Goal: Information Seeking & Learning: Learn about a topic

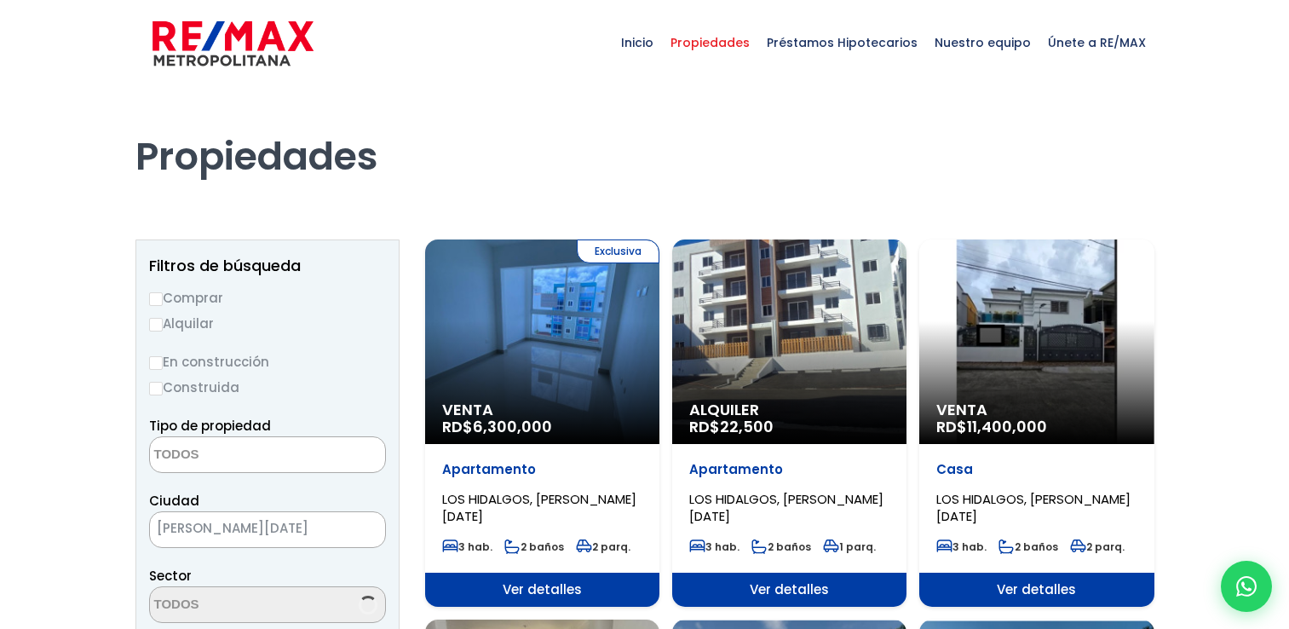
select select
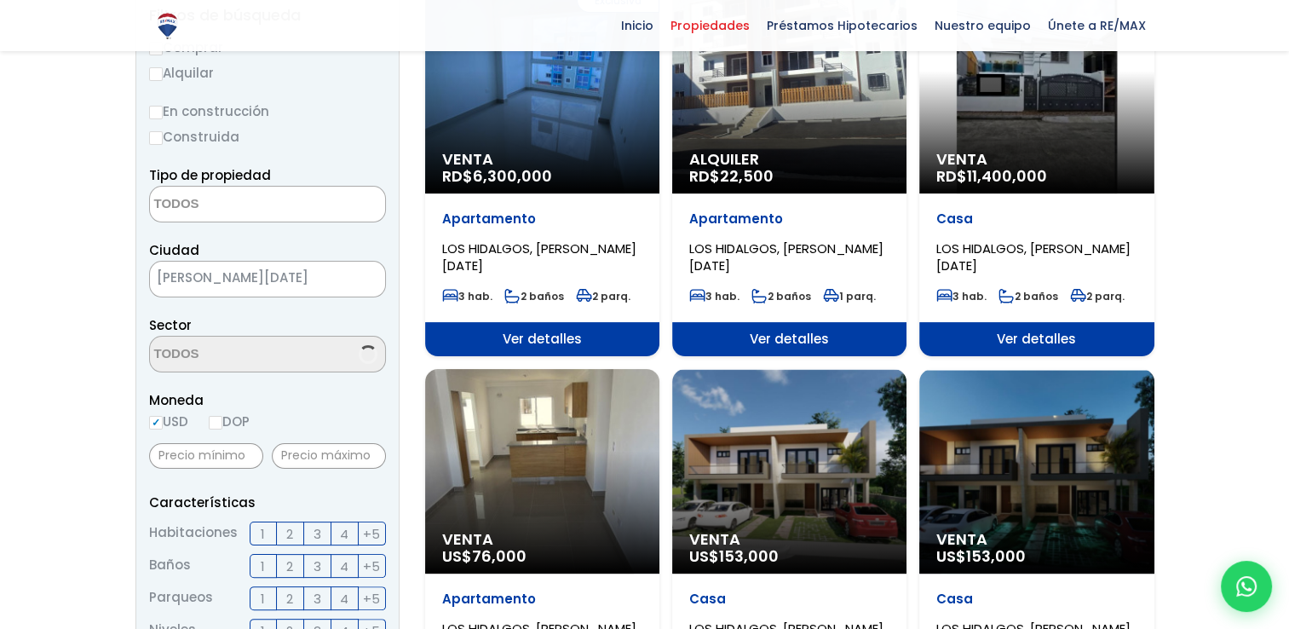
select select "16418"
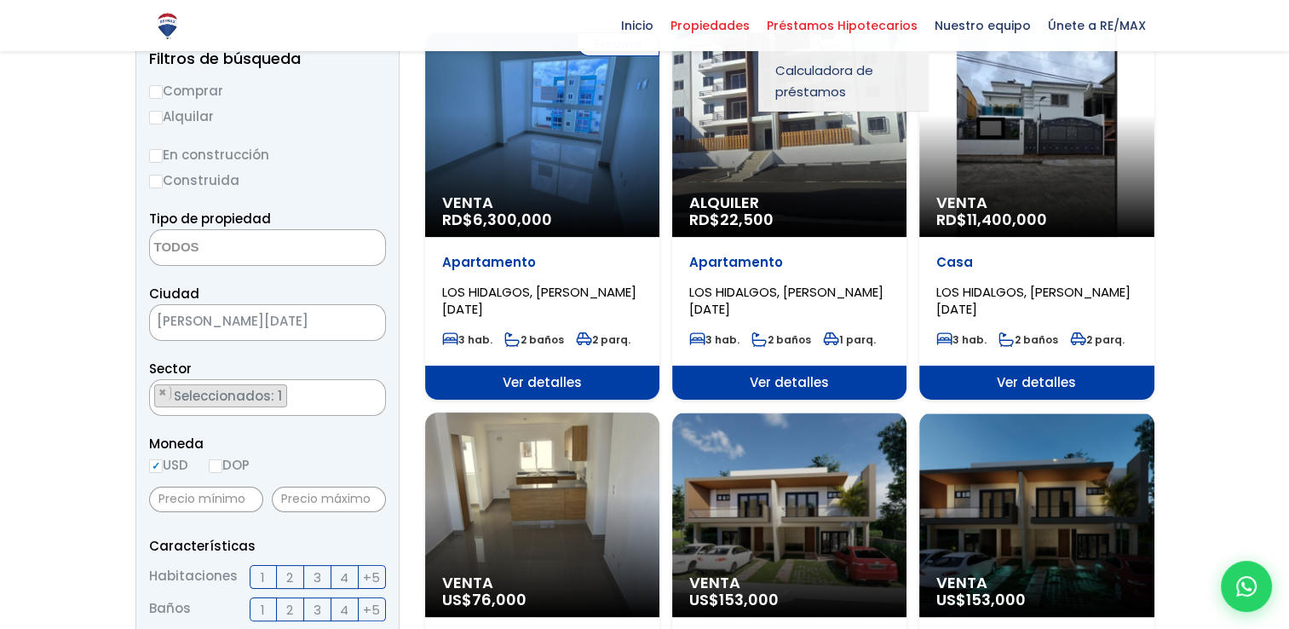
scroll to position [170, 0]
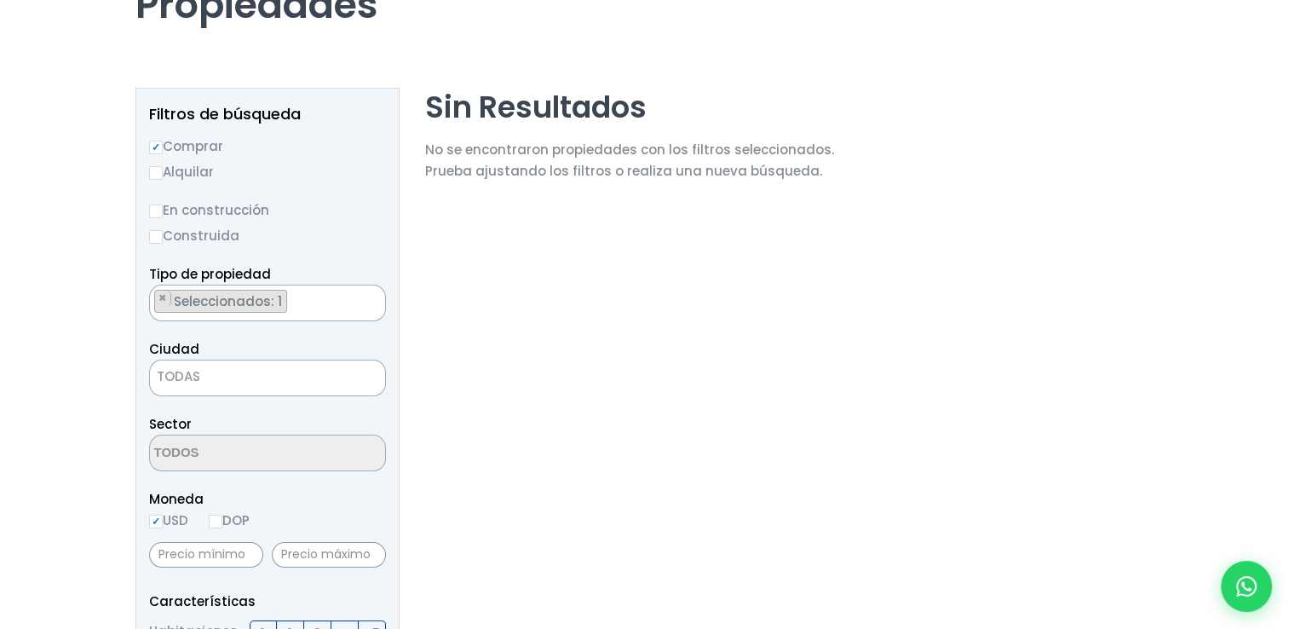
scroll to position [85, 0]
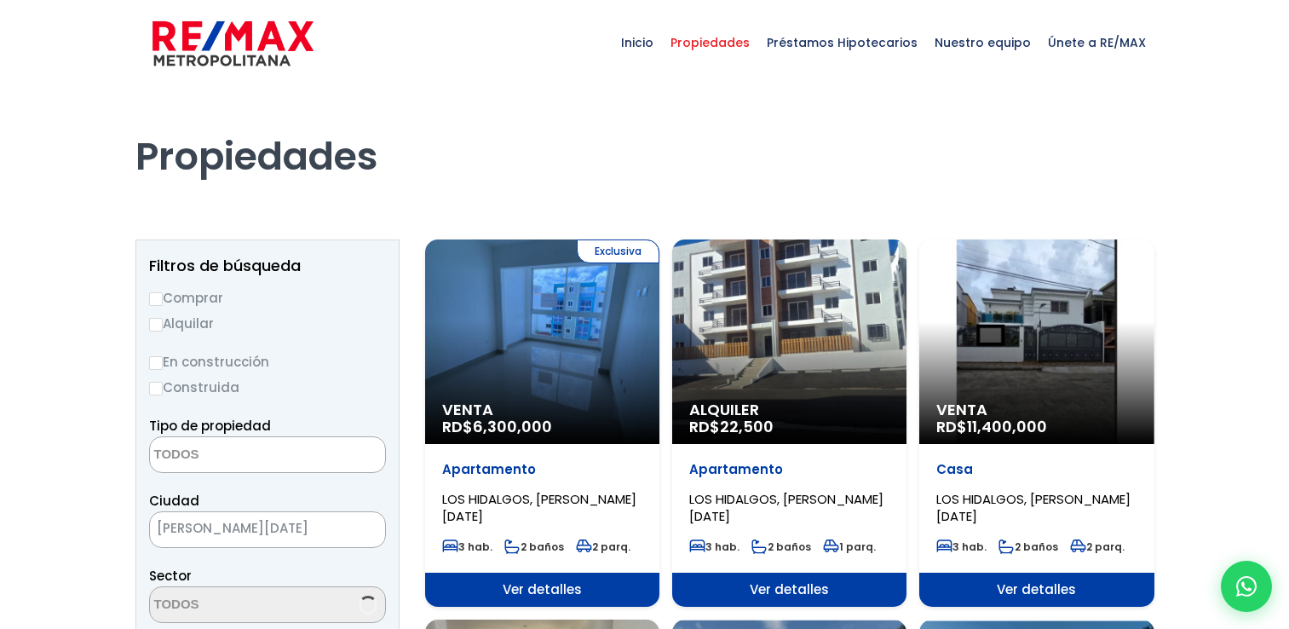
select select
select select "16418"
click at [211, 18] on img at bounding box center [232, 43] width 161 height 51
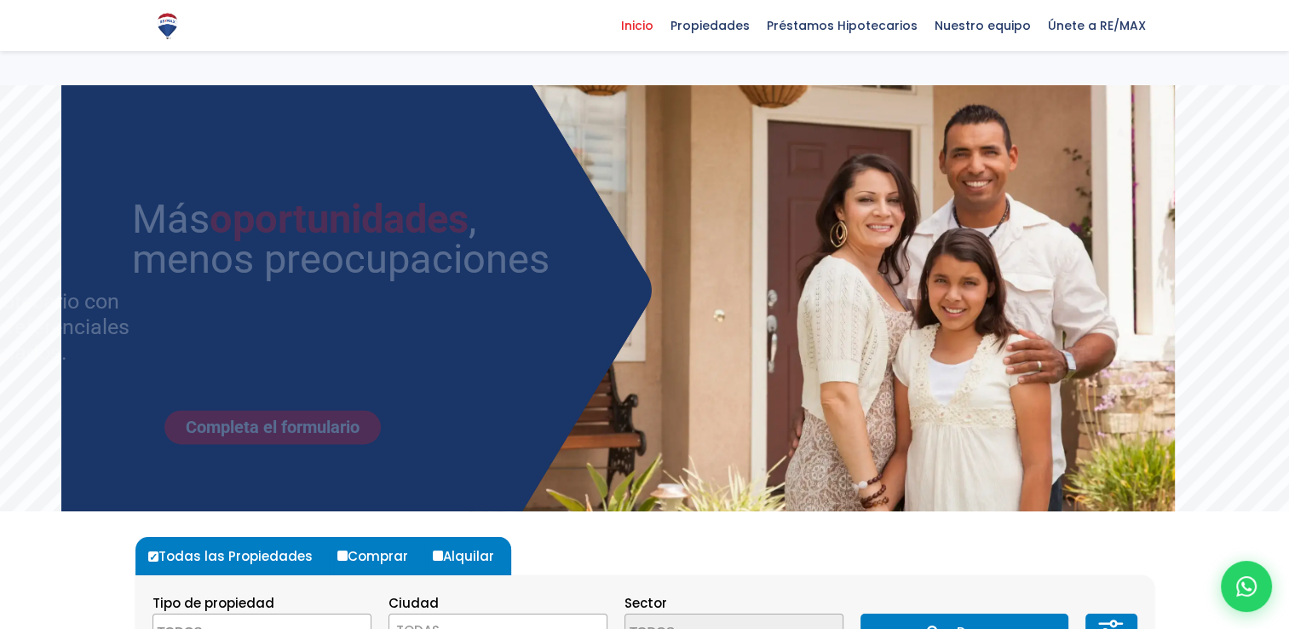
scroll to position [341, 0]
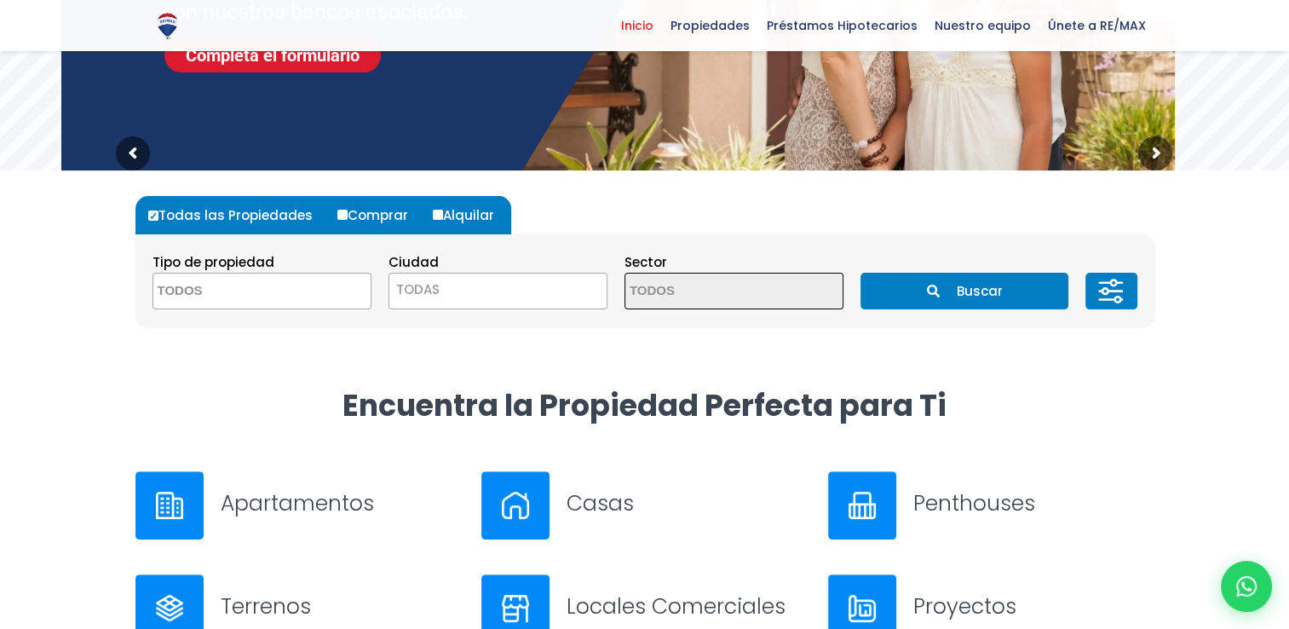
click at [237, 285] on textarea "Search" at bounding box center [235, 291] width 165 height 37
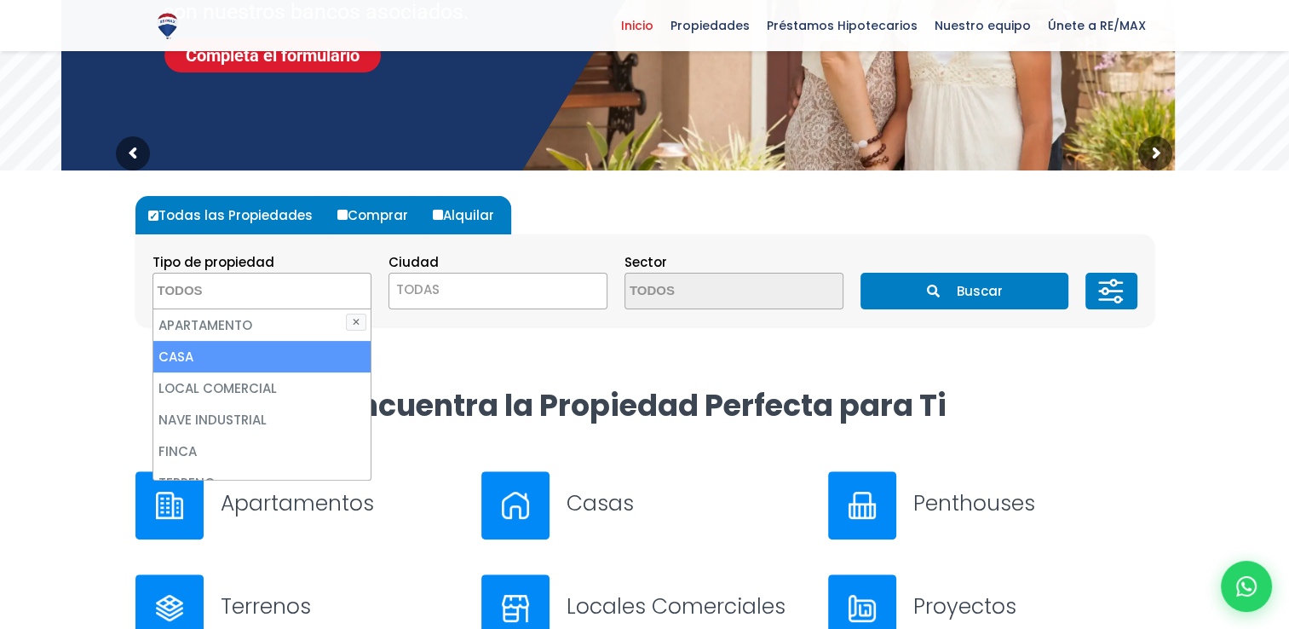
click at [216, 356] on li "CASA" at bounding box center [261, 357] width 217 height 32
select select "house"
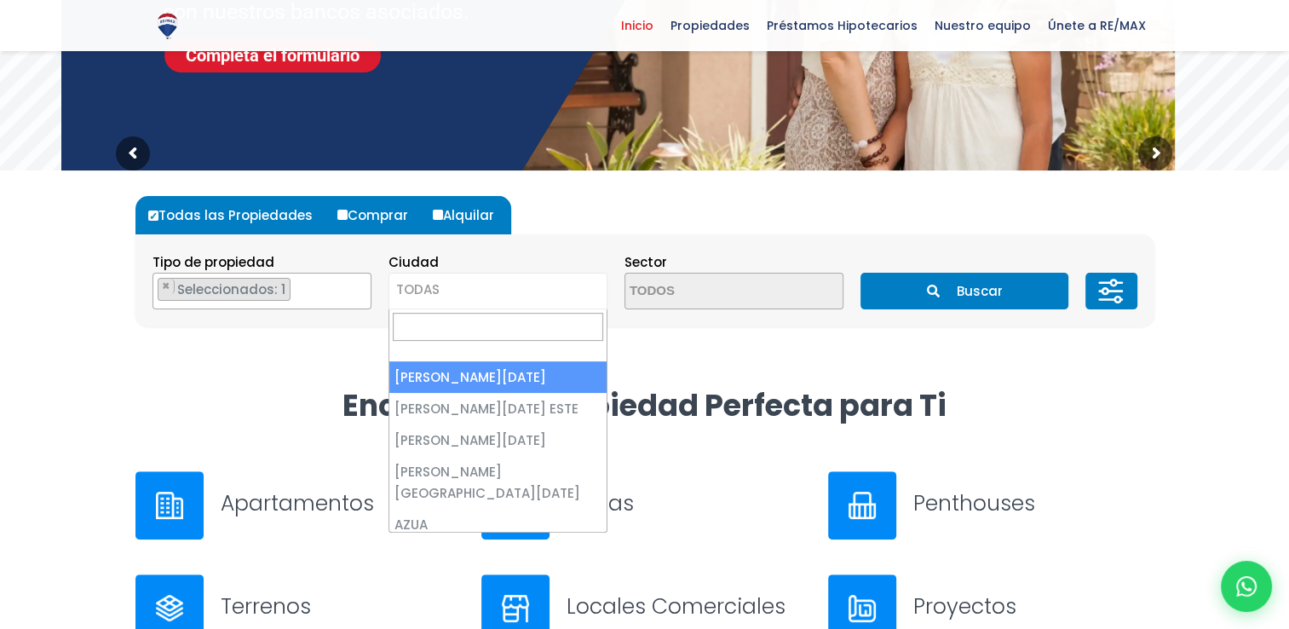
click at [426, 289] on span "TODAS" at bounding box center [417, 289] width 43 height 18
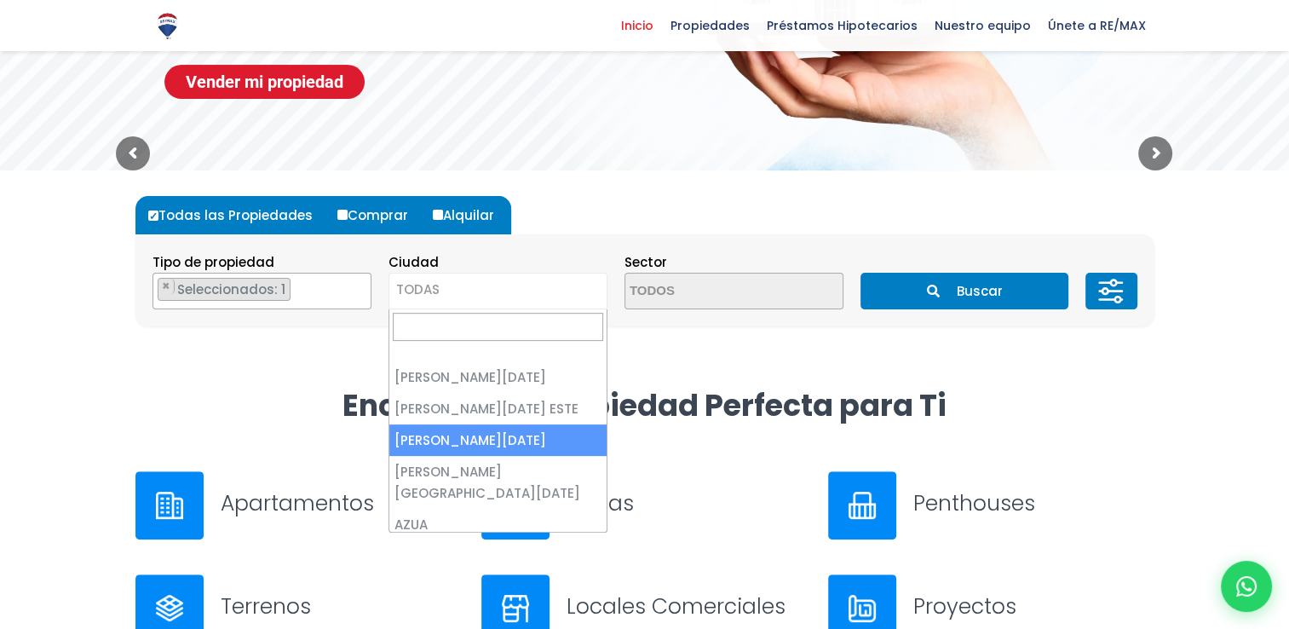
select select "149"
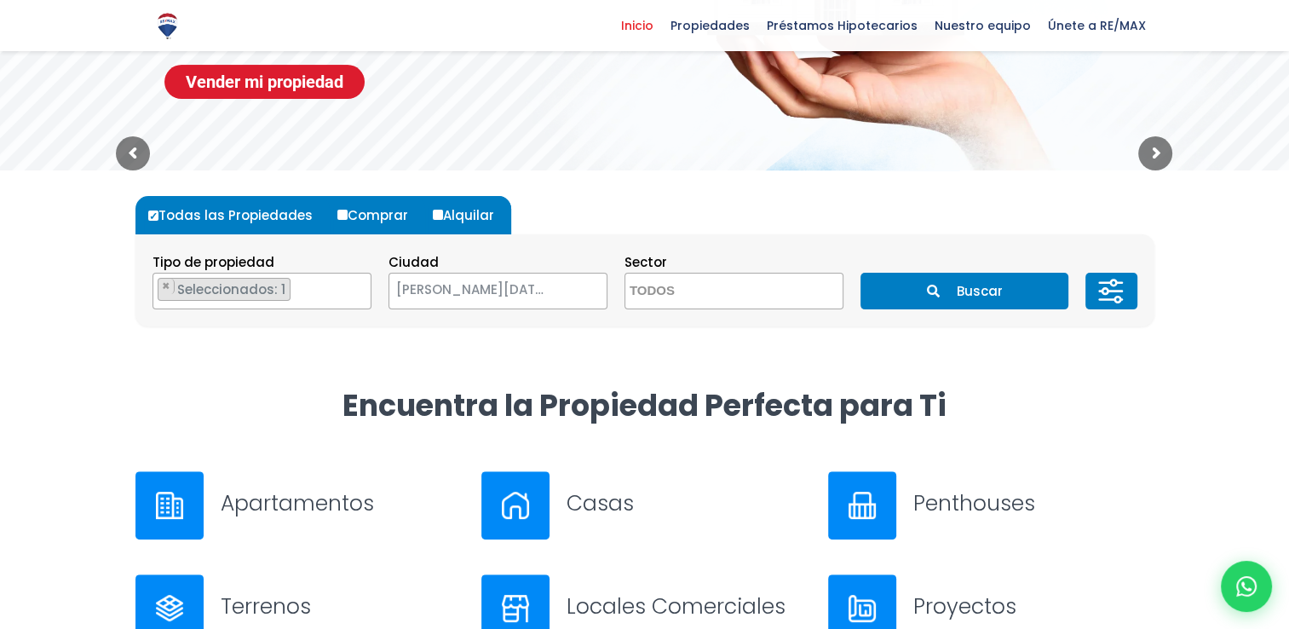
click at [740, 293] on textarea "Search" at bounding box center [707, 291] width 165 height 37
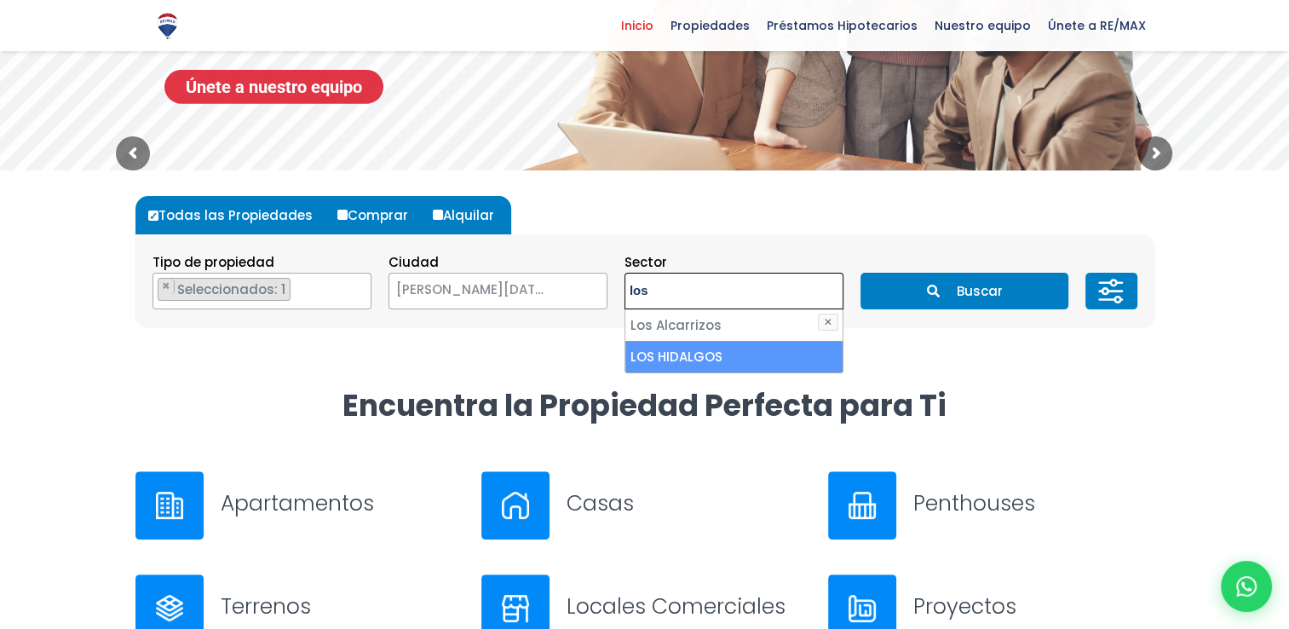
type textarea "los"
click at [634, 348] on li "LOS HIDALGOS" at bounding box center [733, 357] width 217 height 32
select select "16418"
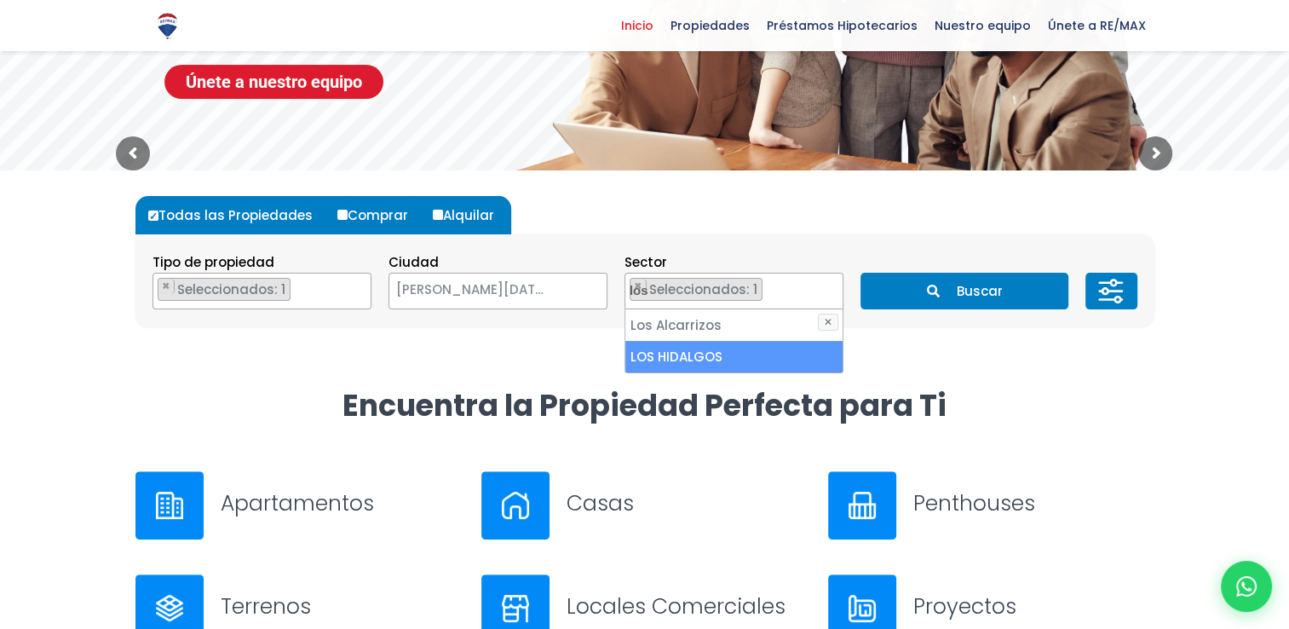
scroll to position [1050, 0]
click at [690, 349] on li "LOS HIDALGOS" at bounding box center [733, 357] width 217 height 32
click at [751, 347] on li "LOS HIDALGOS" at bounding box center [733, 357] width 217 height 32
select select "16418"
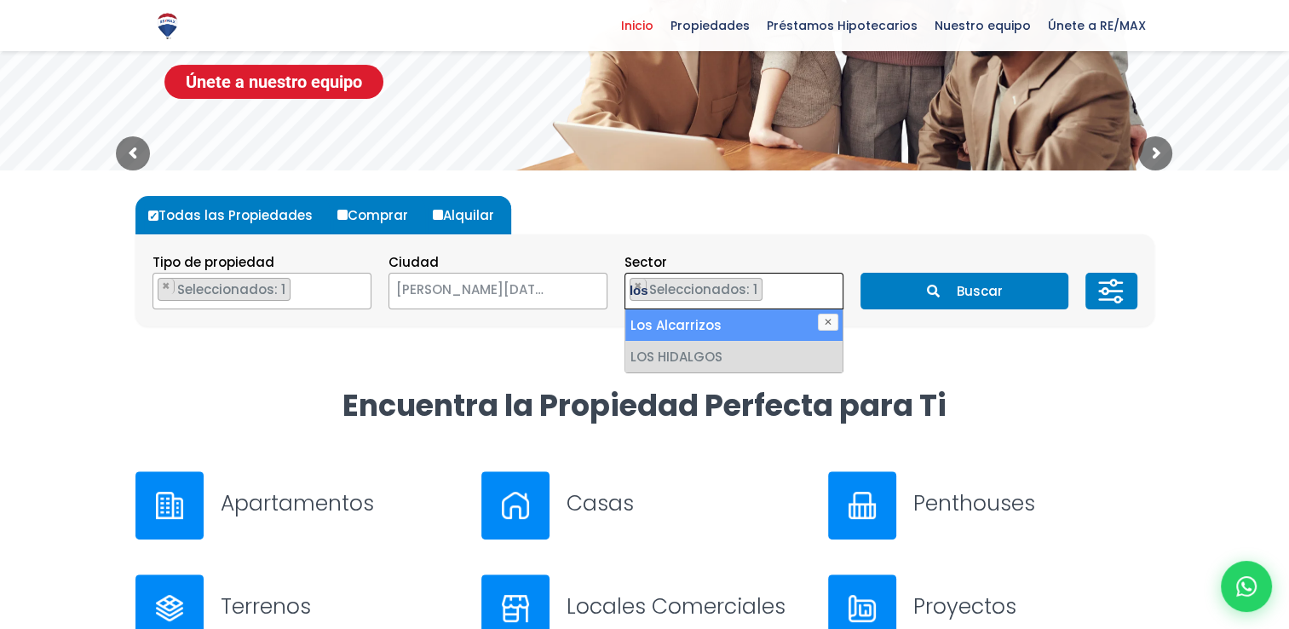
click at [636, 281] on textarea "los" at bounding box center [644, 291] width 38 height 37
type textarea "s"
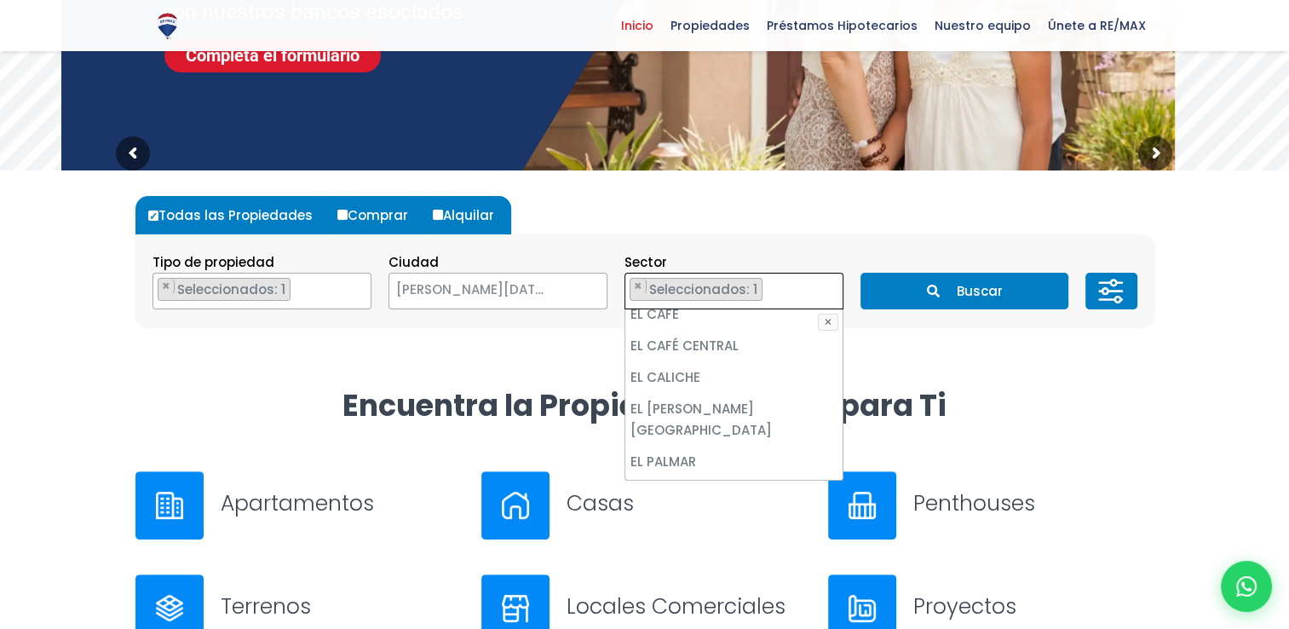
scroll to position [1713, 0]
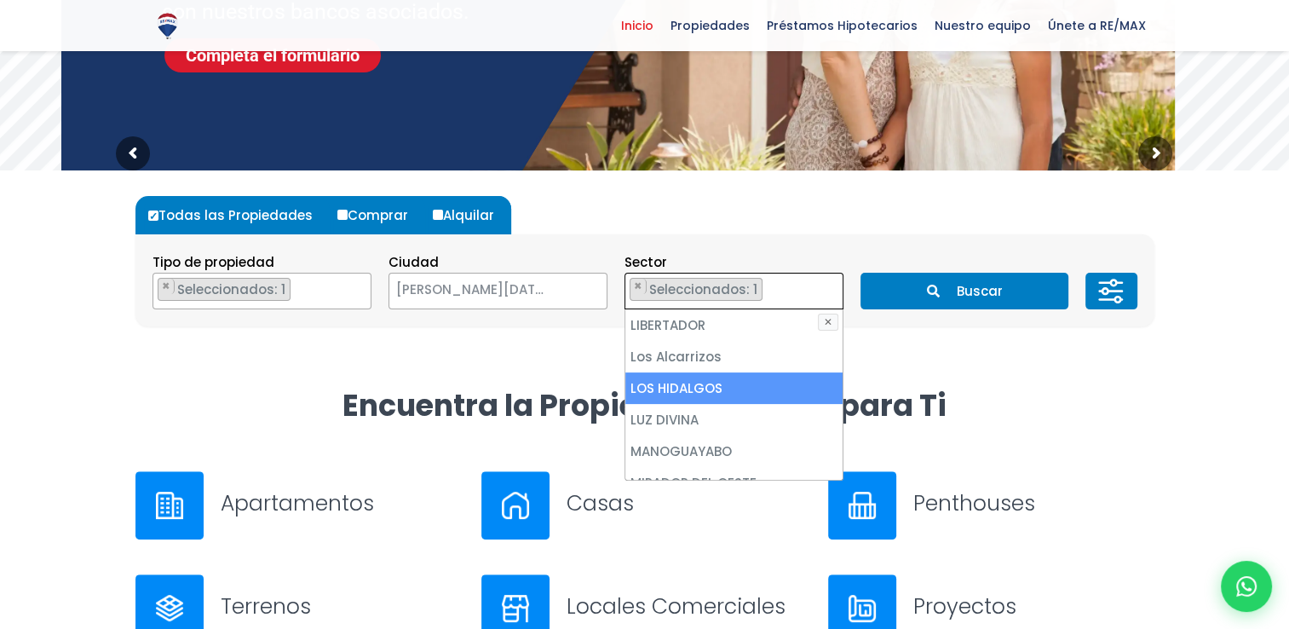
select select
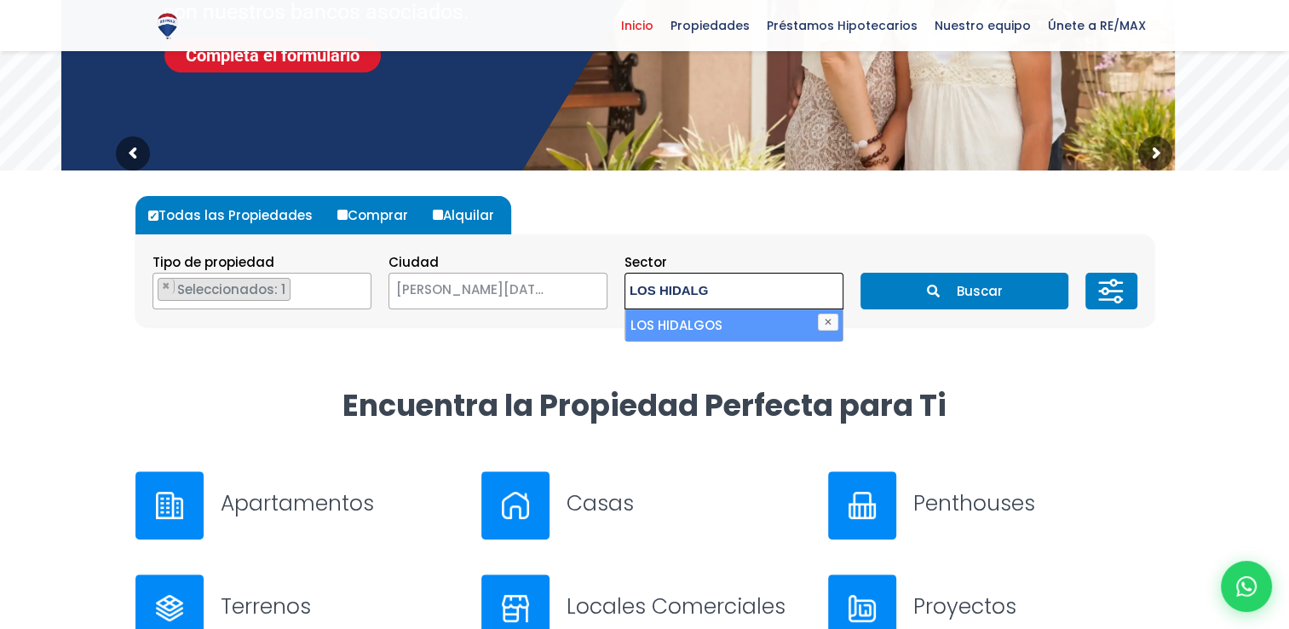
type textarea "LOS HIDALG"
click at [736, 326] on li "LOS HIDALGOS" at bounding box center [733, 325] width 217 height 32
select select "16418"
click at [823, 316] on button "✕" at bounding box center [828, 322] width 20 height 17
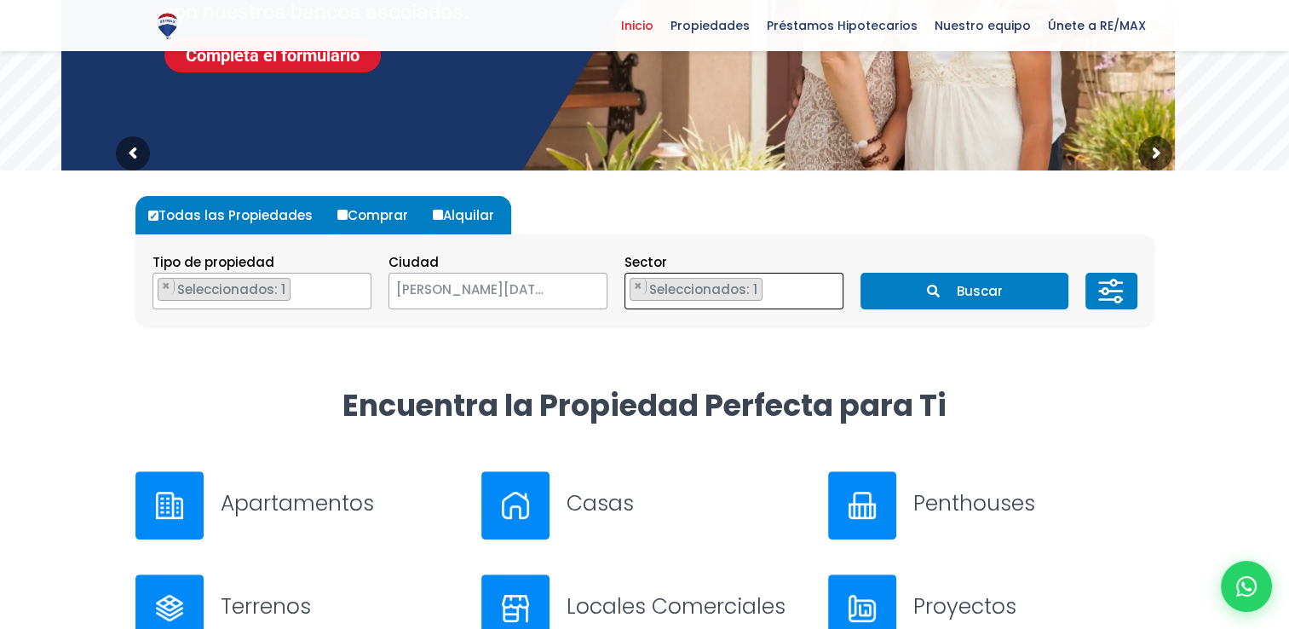
click at [775, 296] on ul "× Seleccionados: 1" at bounding box center [723, 291] width 196 height 37
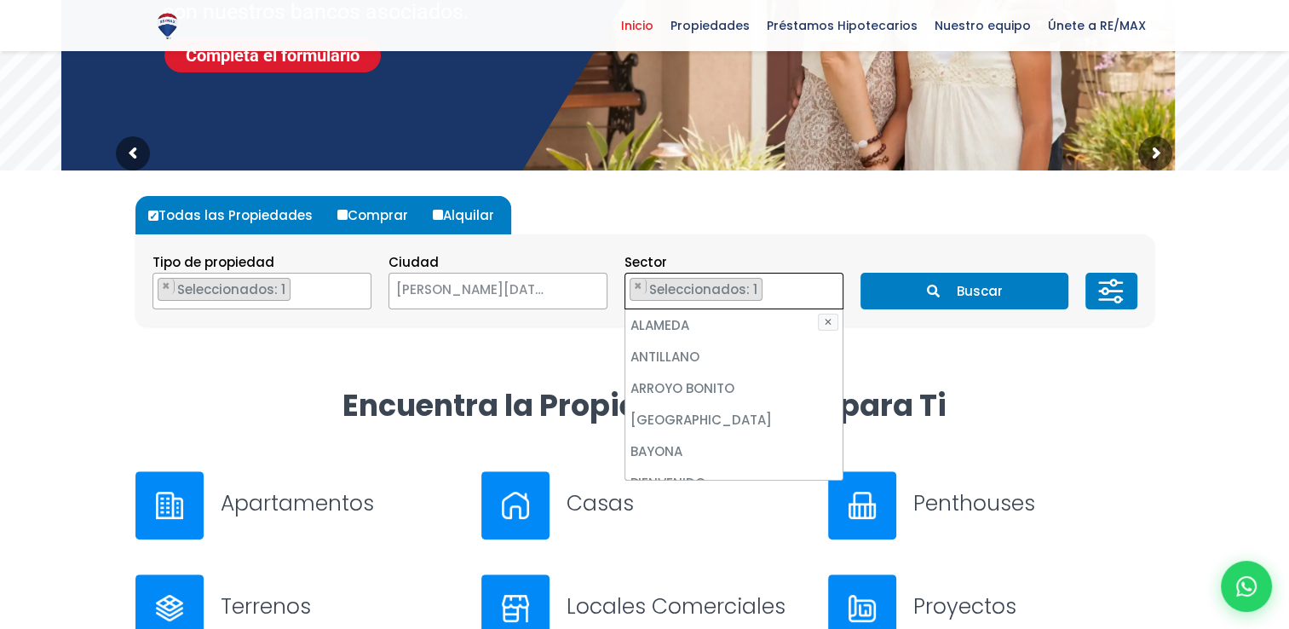
scroll to position [1713, 0]
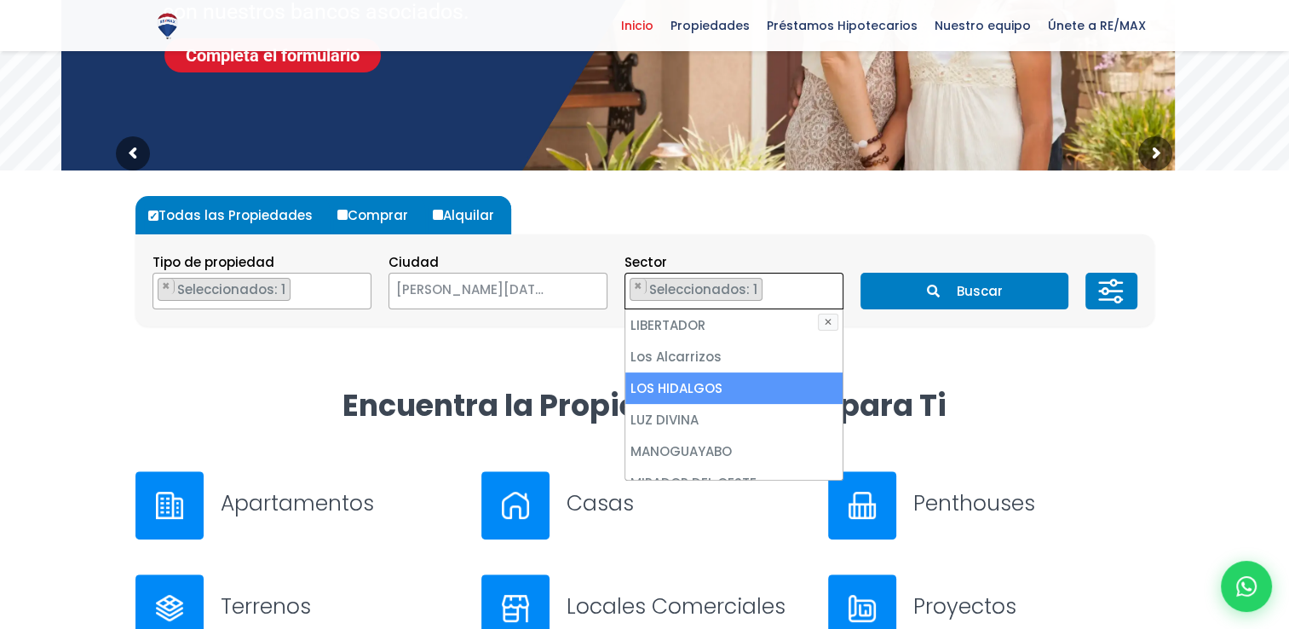
select select
type textarea "LOS HIDALGOS"
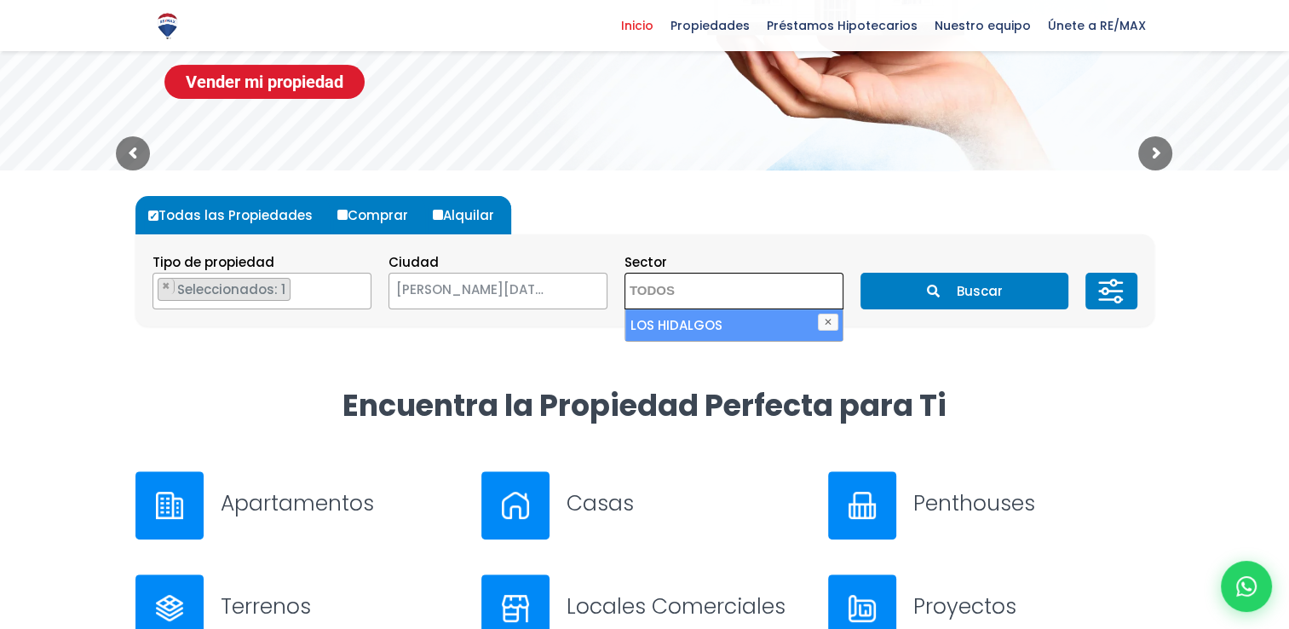
click at [988, 283] on button "Buscar" at bounding box center [964, 291] width 208 height 37
click at [712, 295] on textarea "Search" at bounding box center [707, 291] width 165 height 37
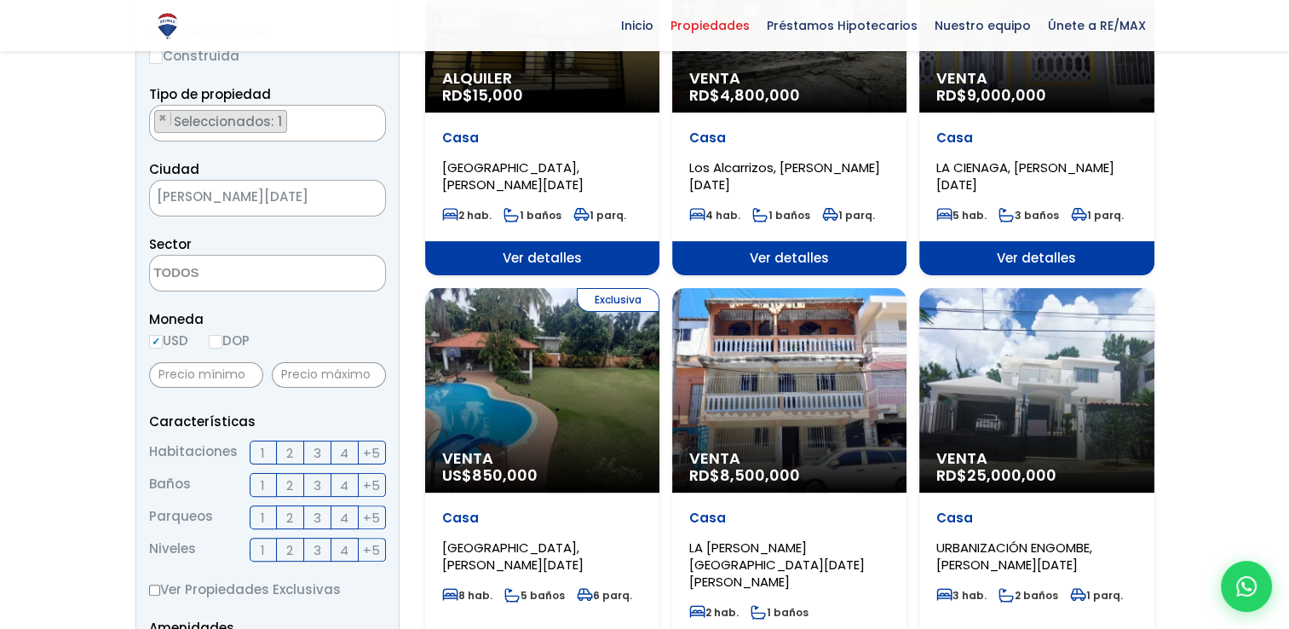
scroll to position [426, 0]
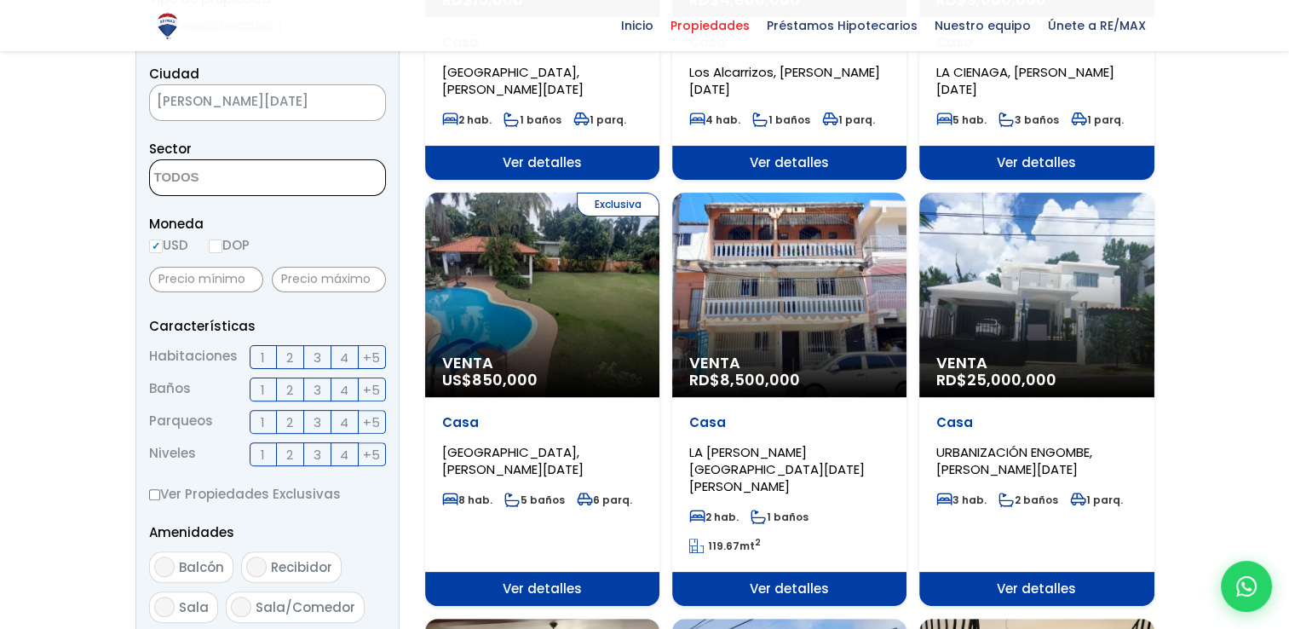
click at [198, 184] on textarea "Search" at bounding box center [232, 178] width 165 height 37
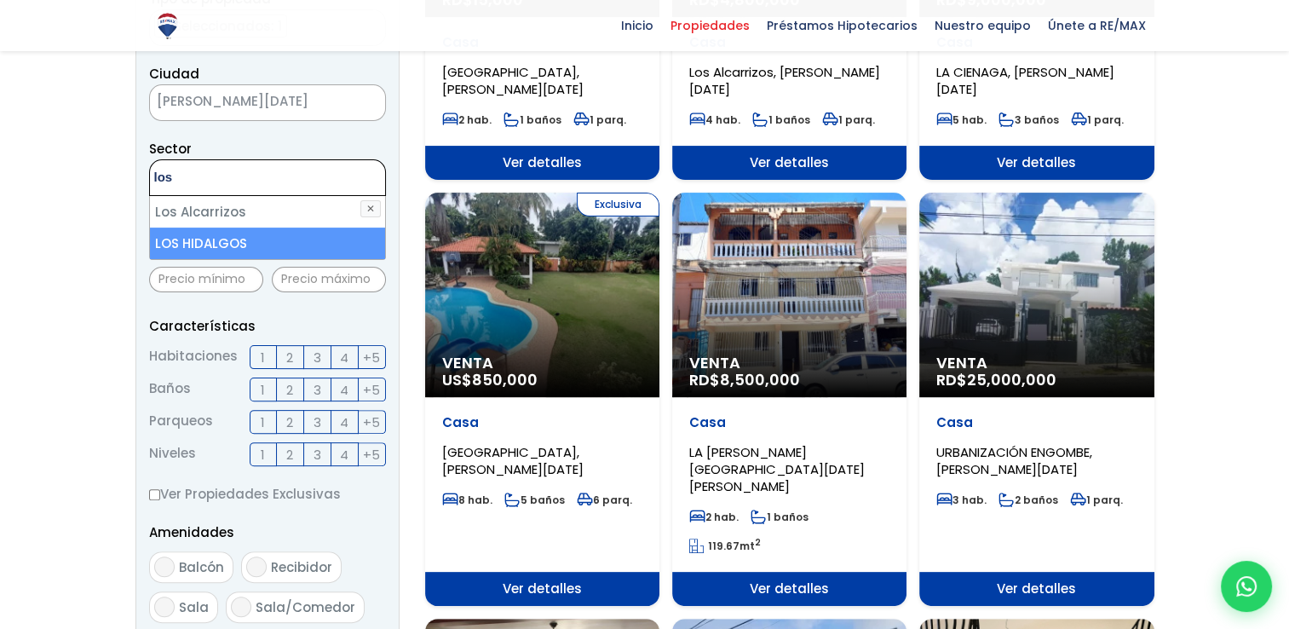
type textarea "los"
click at [204, 238] on li "LOS HIDALGOS" at bounding box center [267, 243] width 235 height 32
select select "16418"
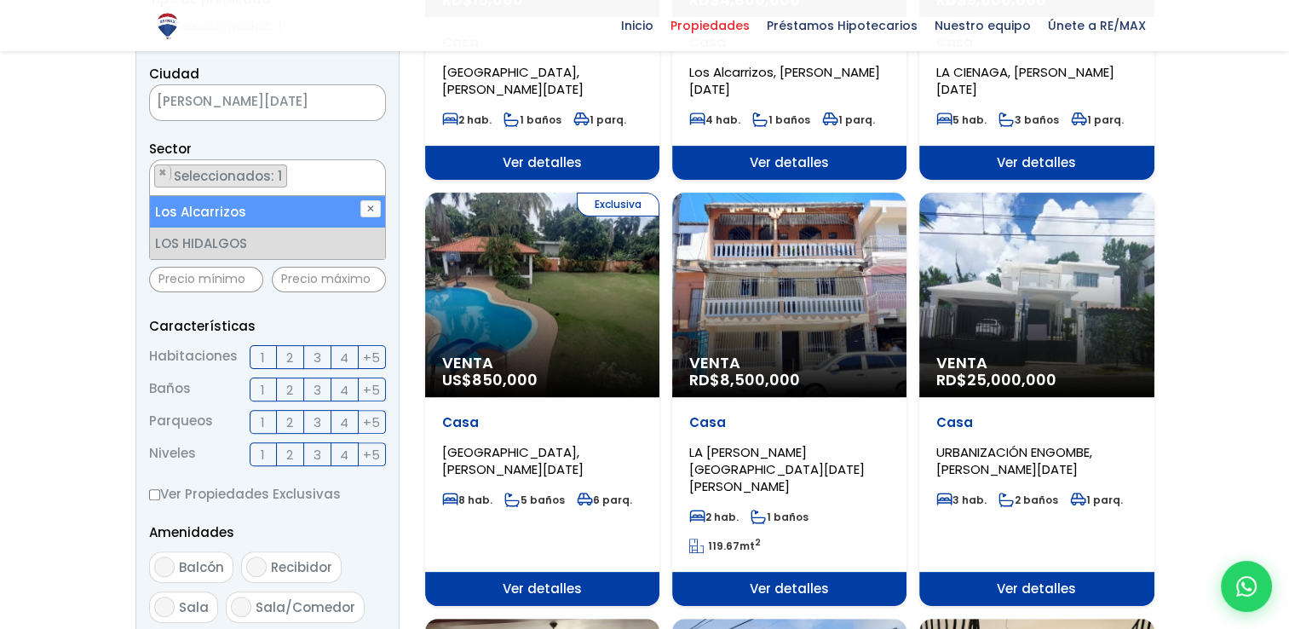
click at [141, 294] on aside "Filtros de búsqueda Comprar Alquilar En construcción Construida Tipo de propied…" at bounding box center [267, 392] width 264 height 1159
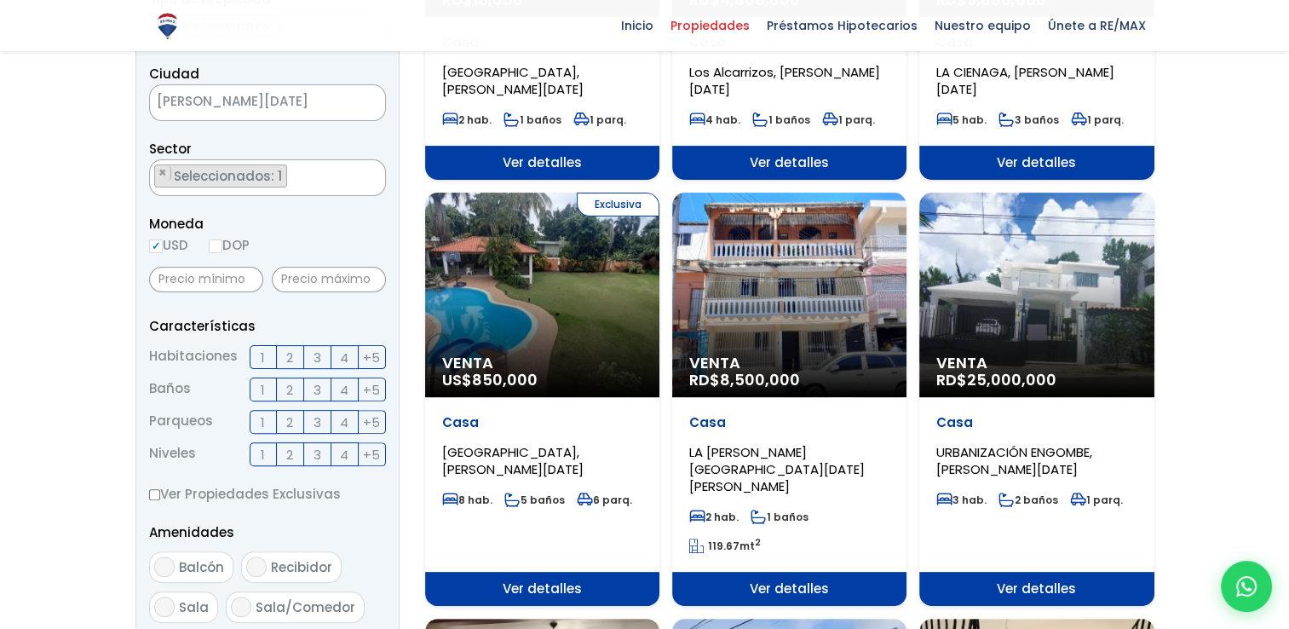
click at [153, 247] on input "USD" at bounding box center [156, 246] width 14 height 14
click at [220, 245] on input "DOP" at bounding box center [216, 246] width 14 height 14
radio input "true"
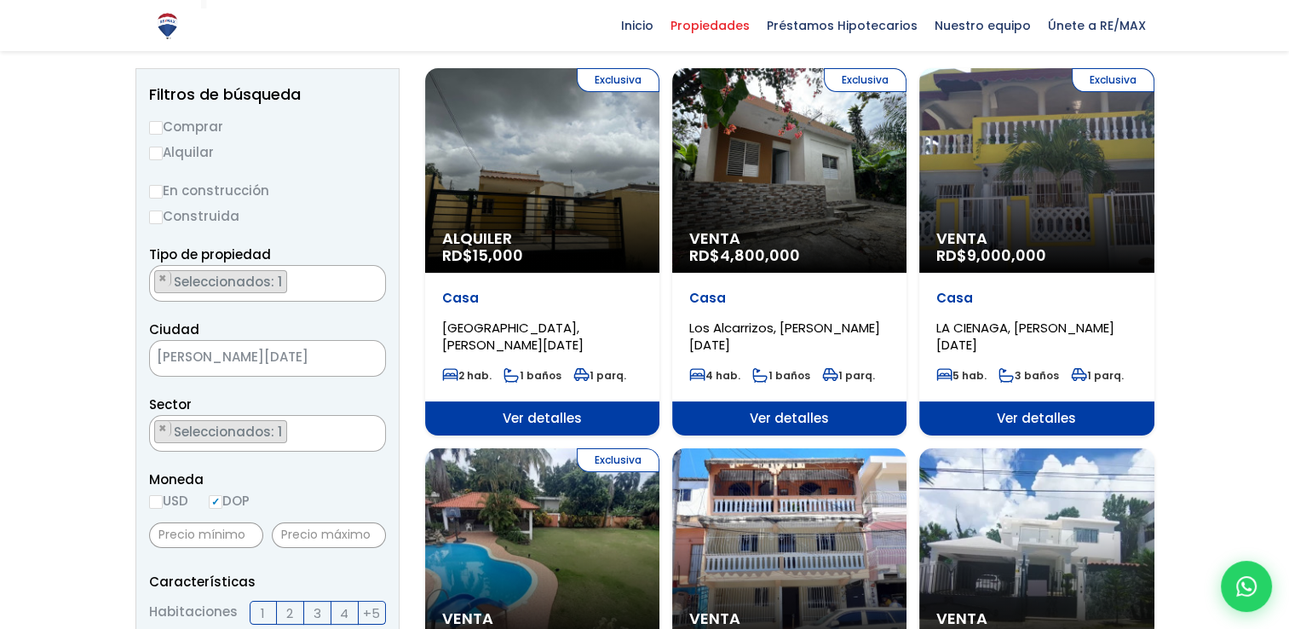
click at [162, 152] on label "Alquilar" at bounding box center [267, 151] width 237 height 21
click at [162, 152] on input "Alquilar" at bounding box center [156, 154] width 14 height 14
radio input "true"
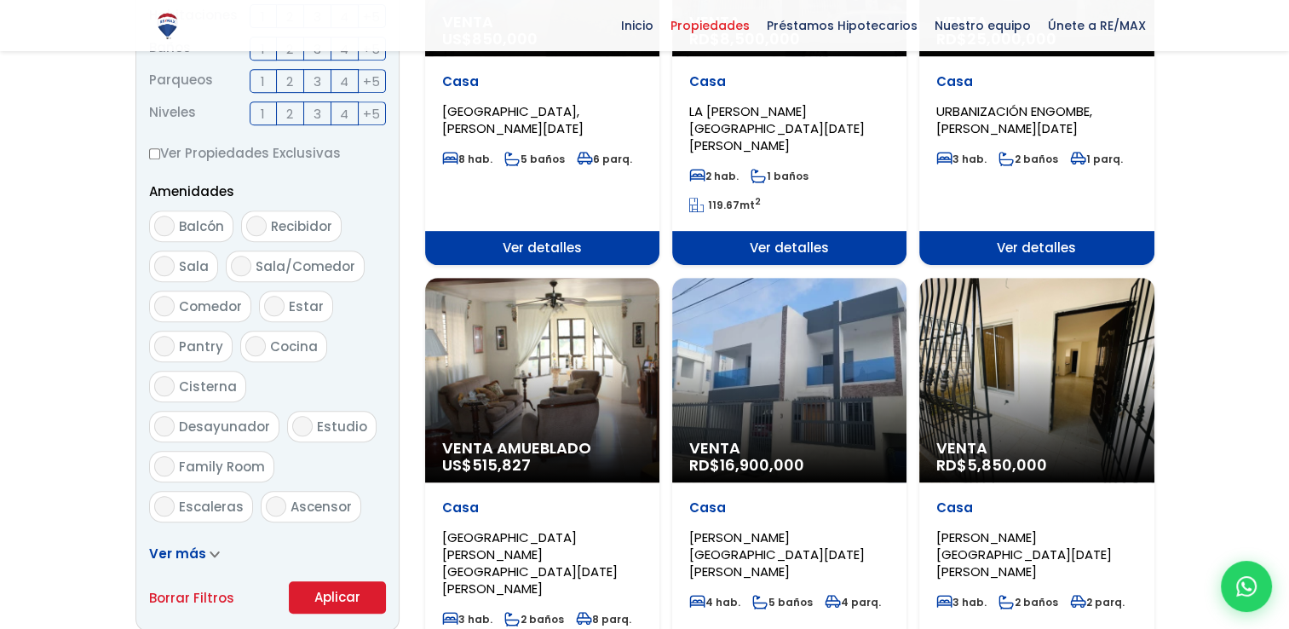
scroll to position [1022, 0]
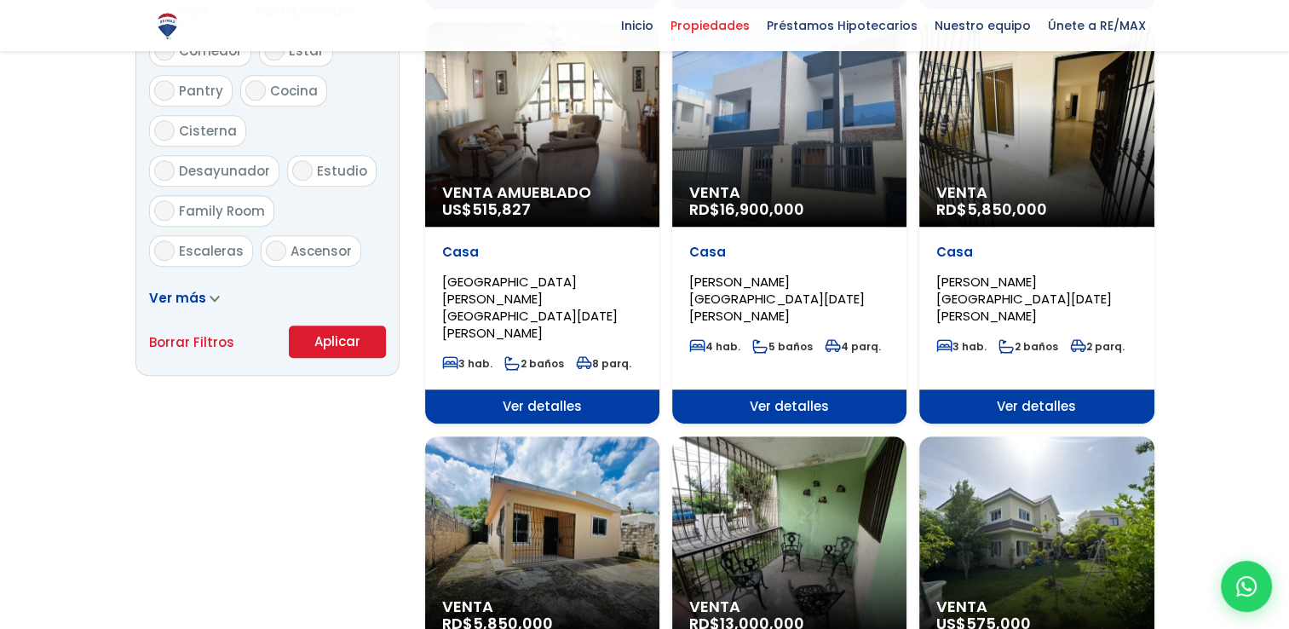
click at [328, 337] on button "Aplicar" at bounding box center [337, 341] width 97 height 32
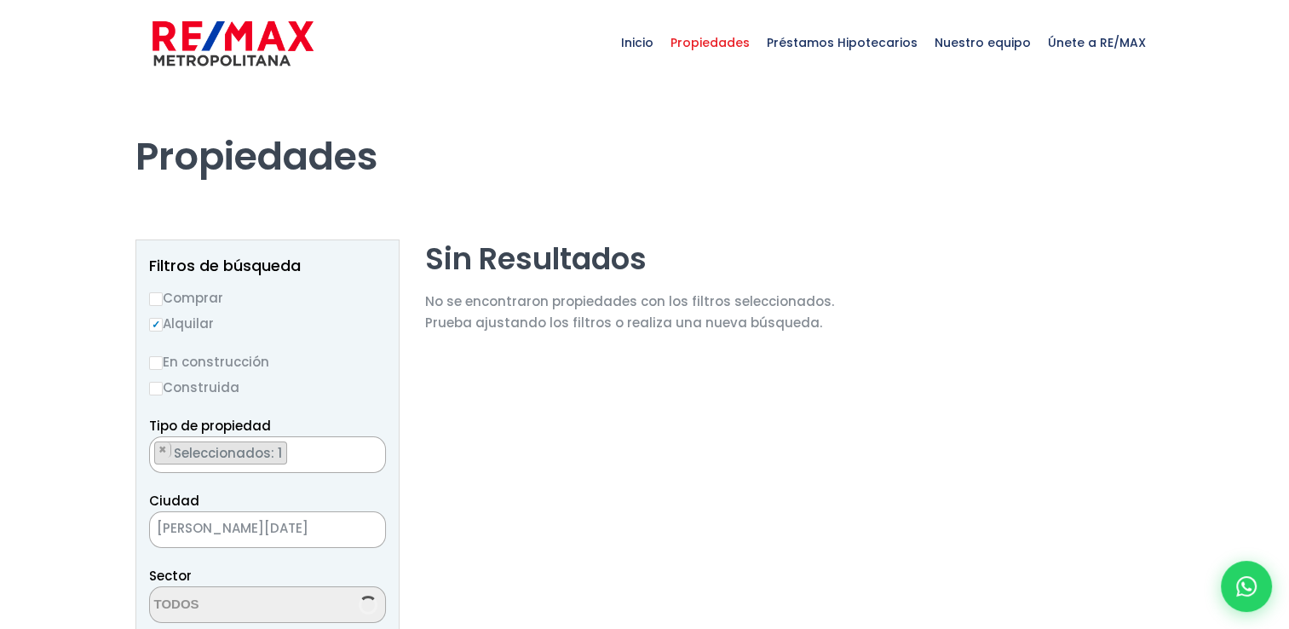
scroll to position [1050, 0]
select select "16418"
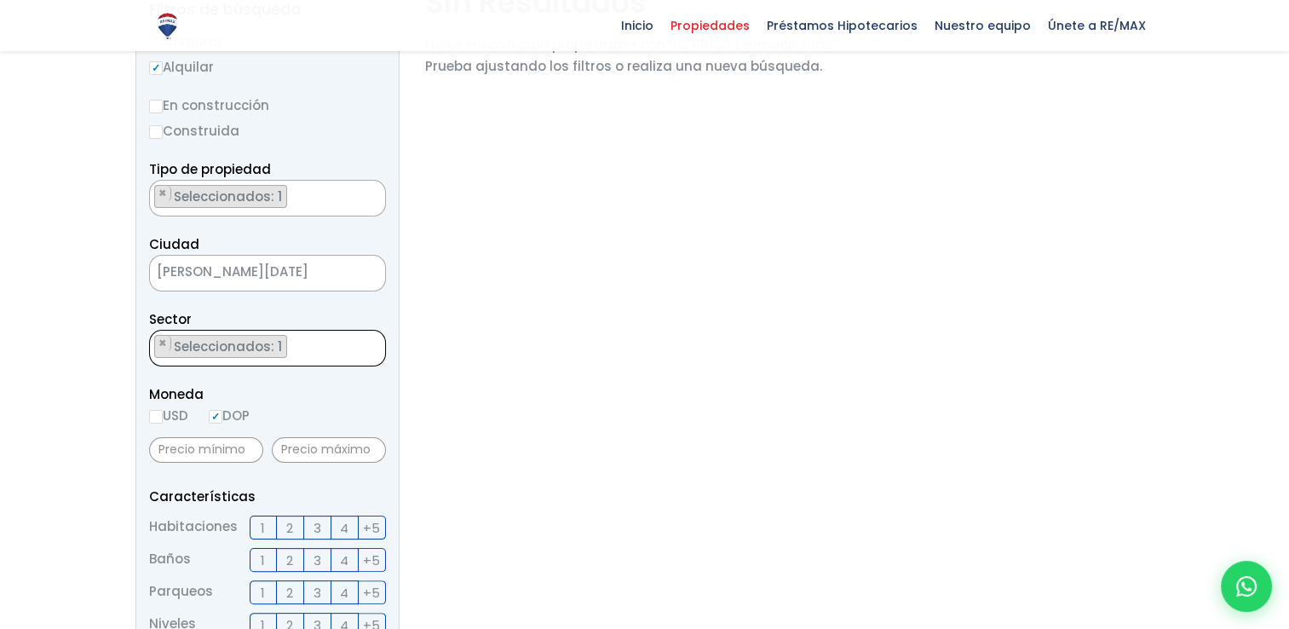
click at [309, 344] on ul "× Seleccionados: 1" at bounding box center [257, 349] width 214 height 37
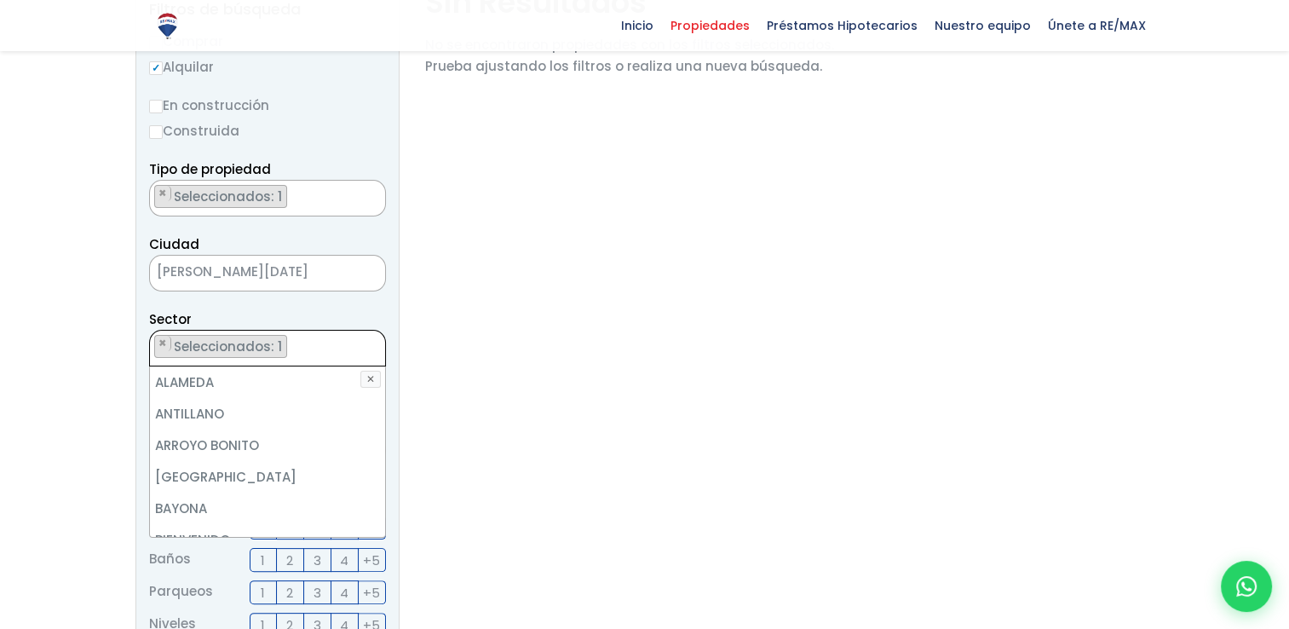
scroll to position [1692, 0]
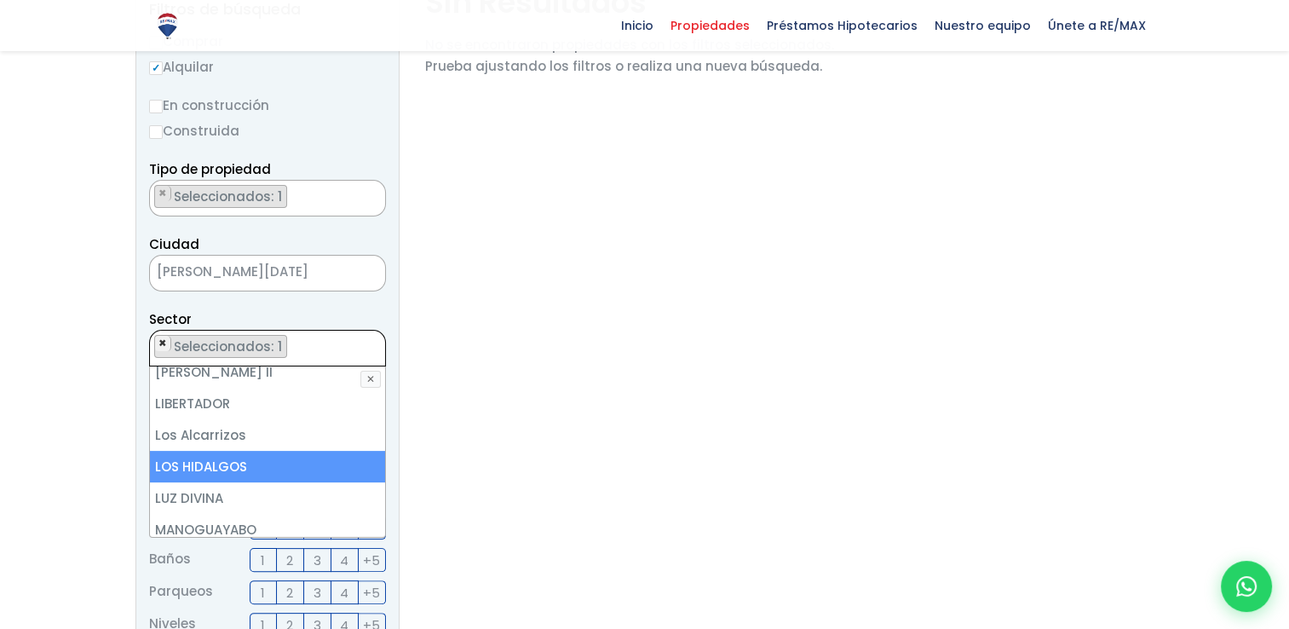
click at [164, 341] on span "×" at bounding box center [162, 343] width 9 height 15
select select
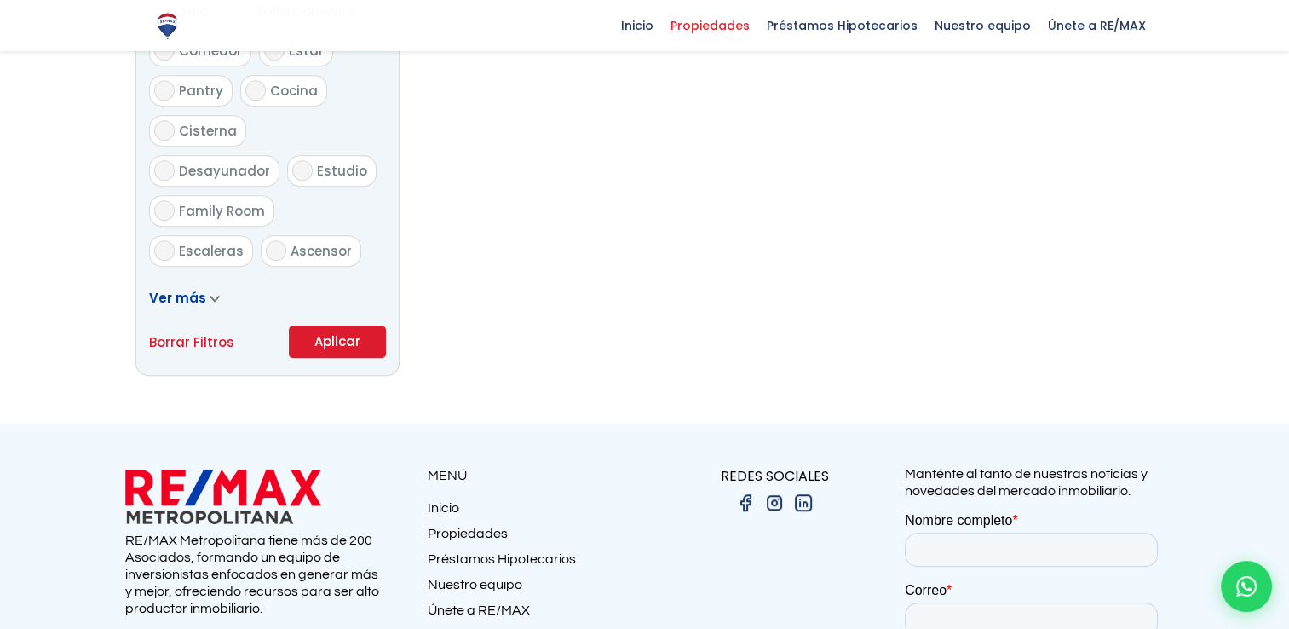
scroll to position [1194, 0]
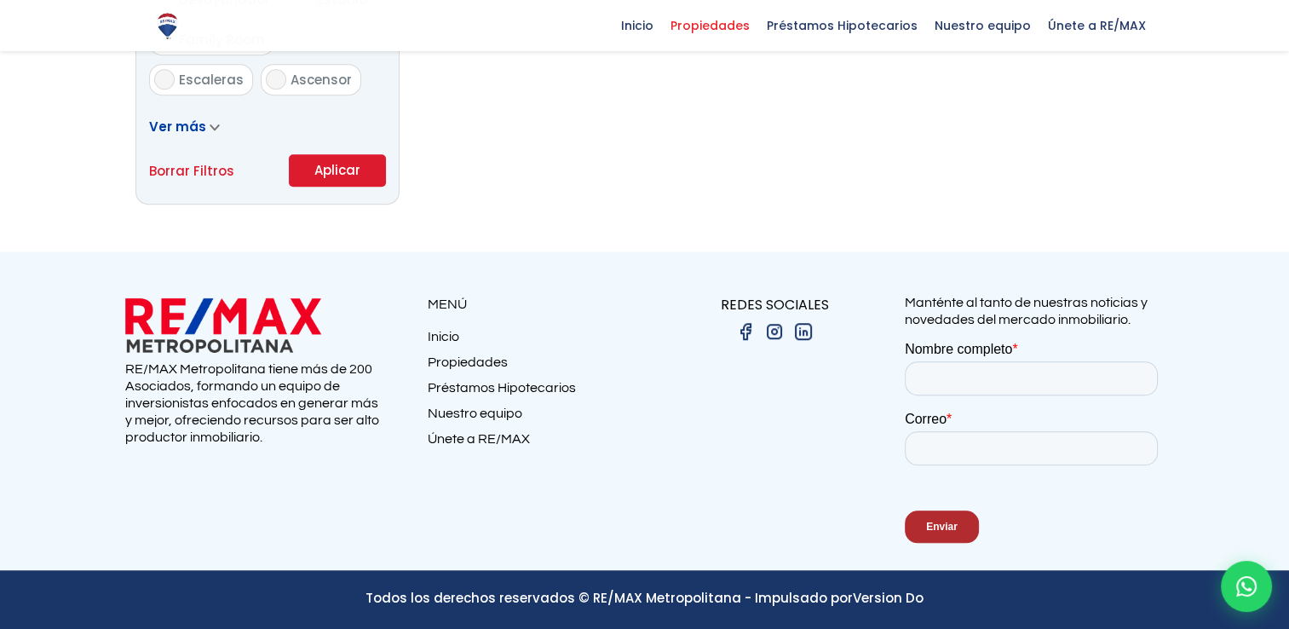
click at [362, 165] on button "Aplicar" at bounding box center [337, 170] width 97 height 32
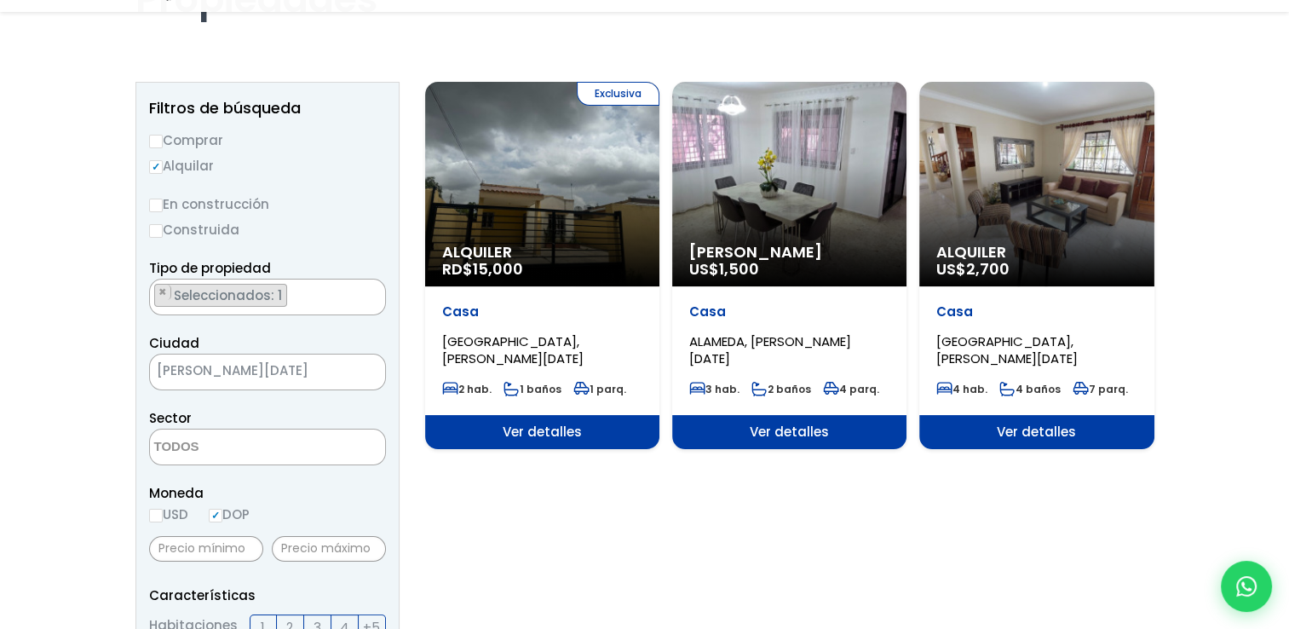
scroll to position [170, 0]
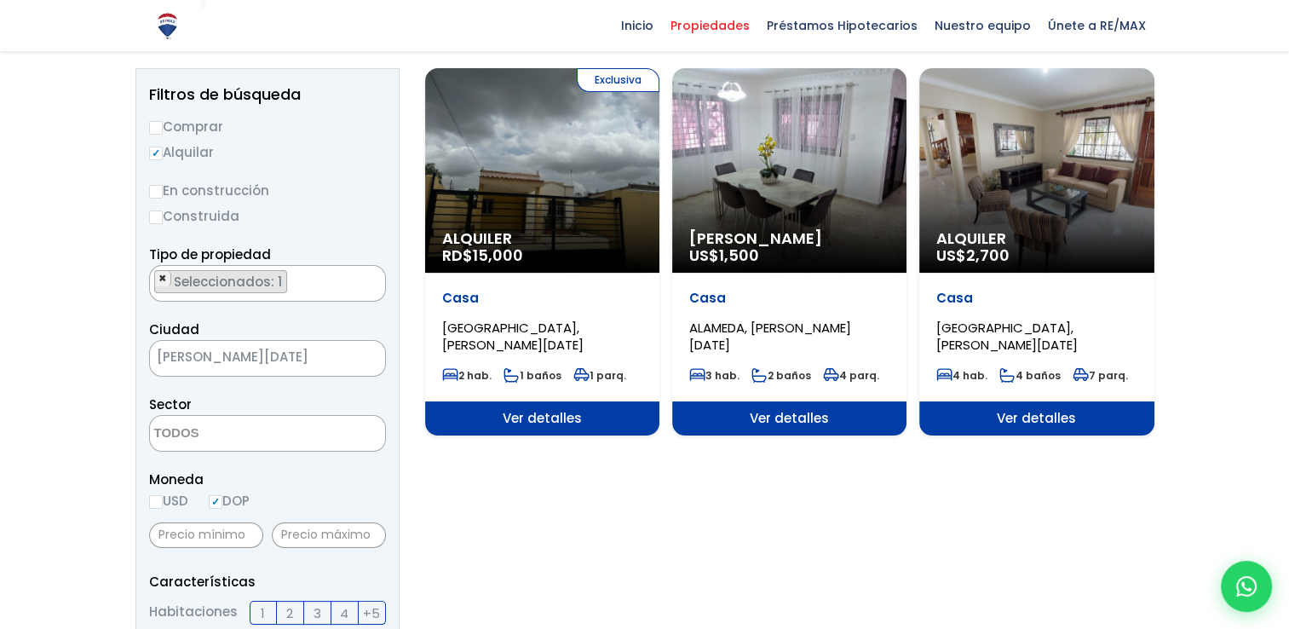
click at [159, 276] on span "×" at bounding box center [162, 278] width 9 height 15
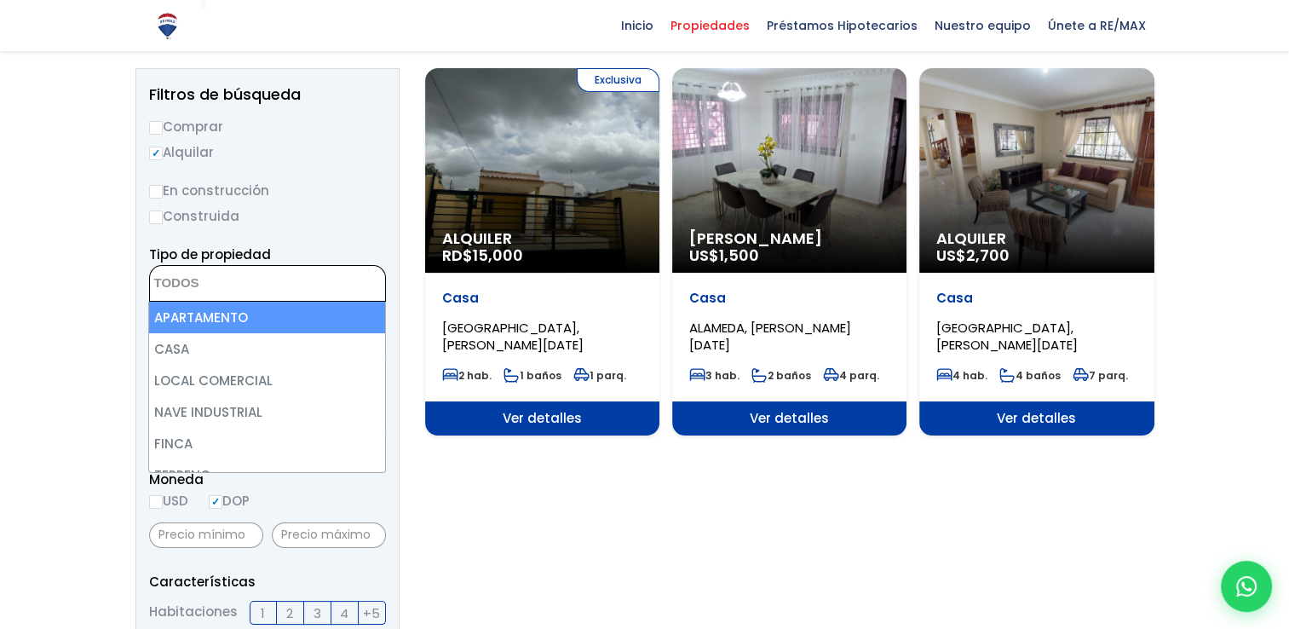
scroll to position [19, 0]
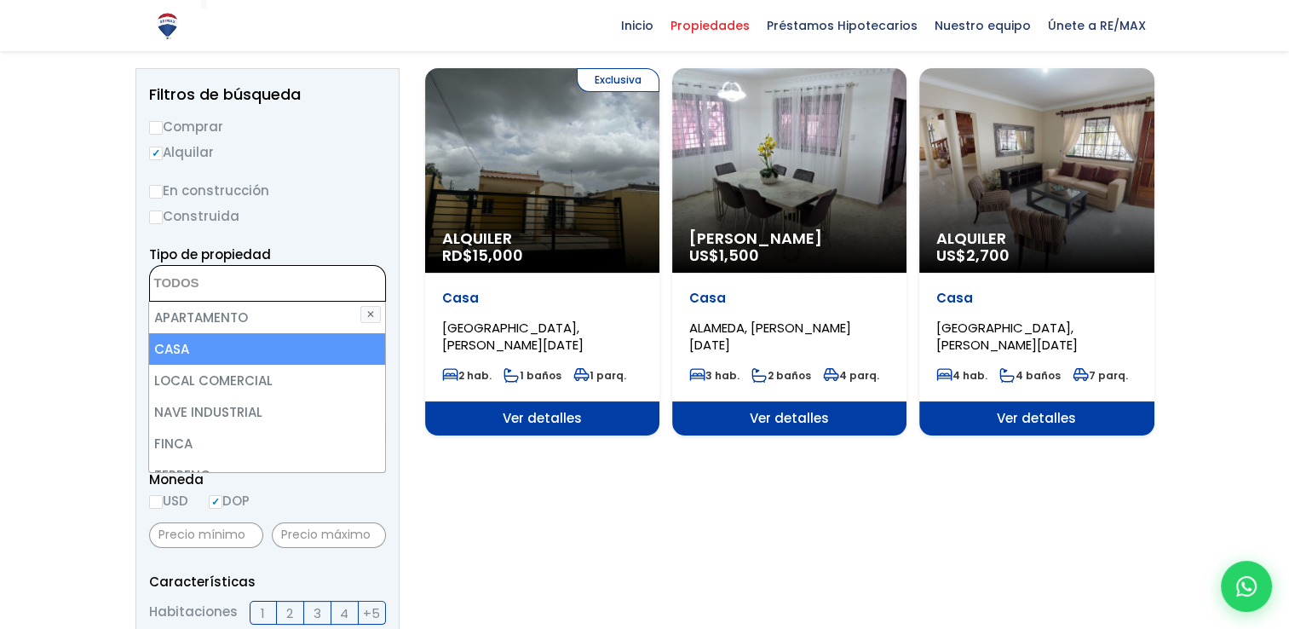
click at [182, 351] on li "CASA" at bounding box center [266, 349] width 235 height 32
select select "house"
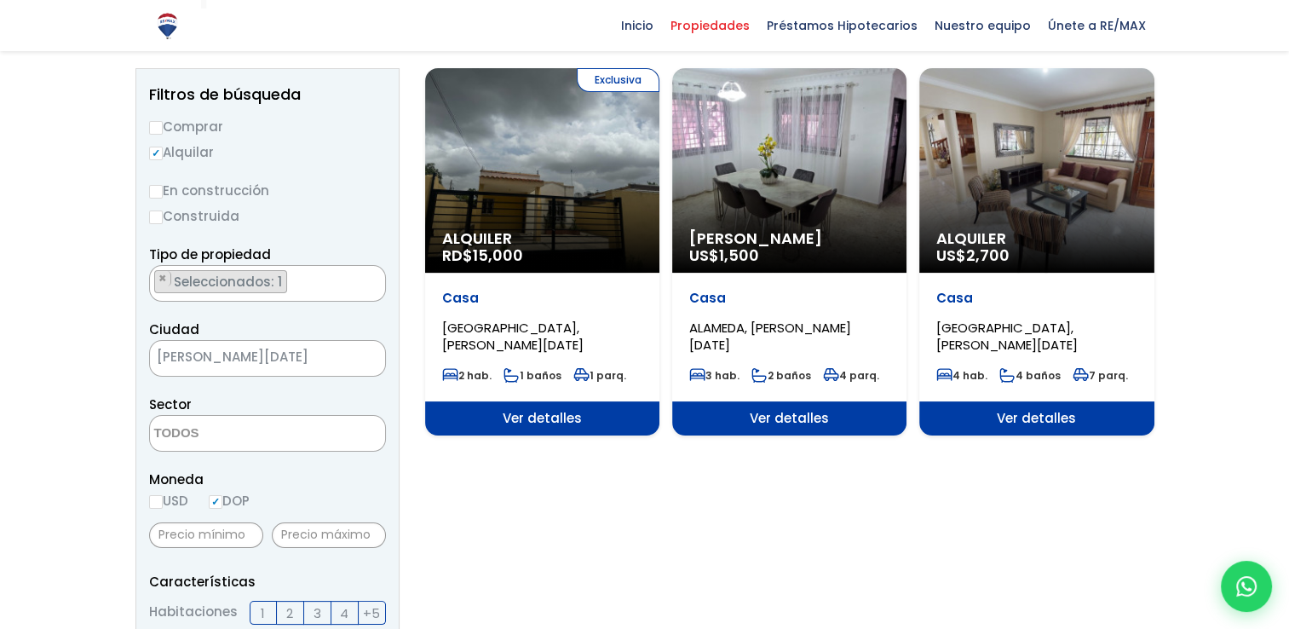
click at [94, 265] on div at bounding box center [644, 595] width 1289 height 1360
click at [346, 285] on ul "× Seleccionados: 1" at bounding box center [257, 284] width 214 height 37
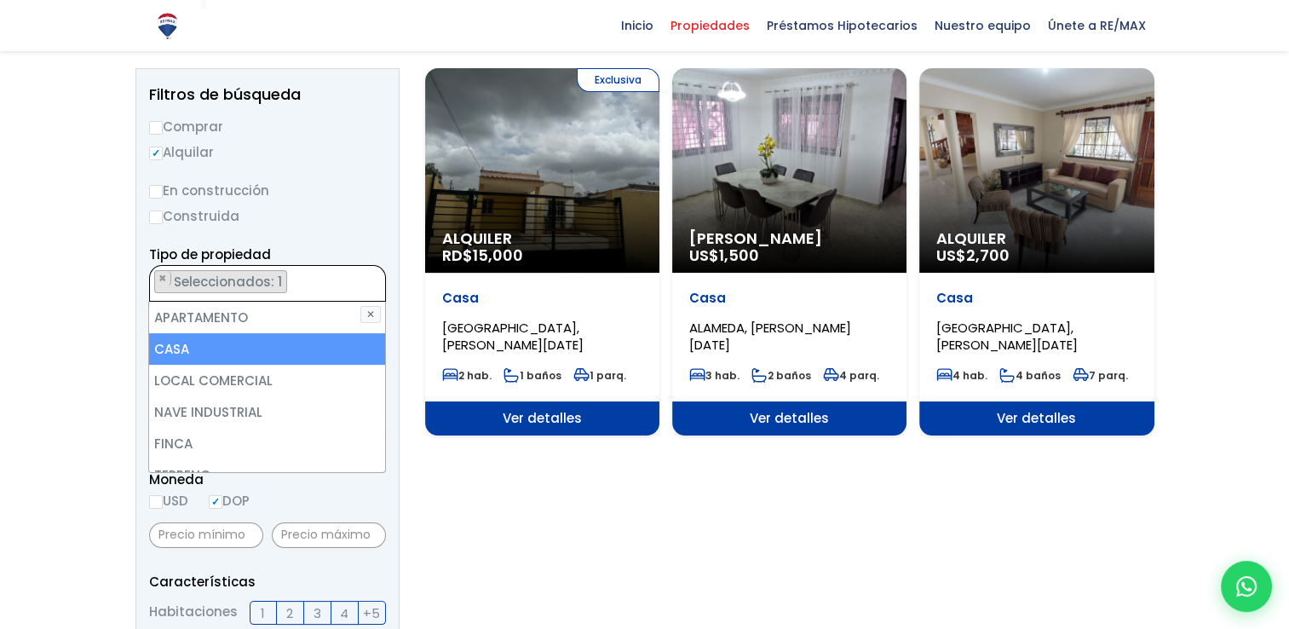
select select
type textarea "CASA"
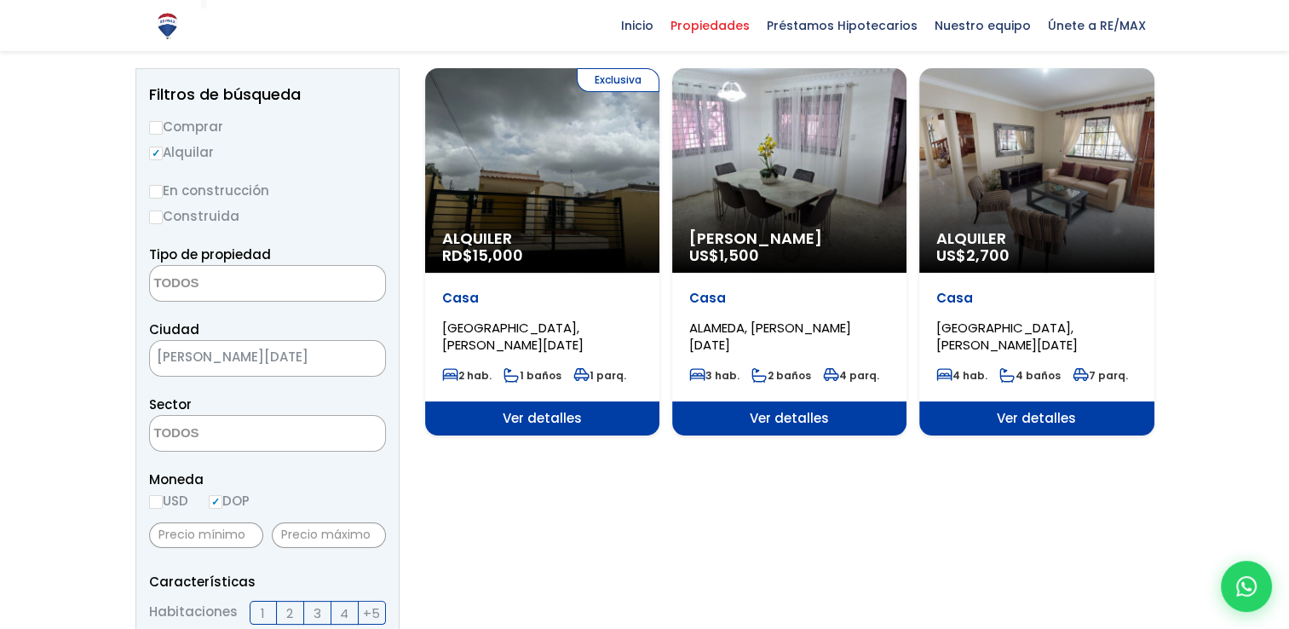
click at [40, 268] on div at bounding box center [644, 595] width 1289 height 1360
click at [228, 283] on textarea "Search" at bounding box center [232, 284] width 165 height 37
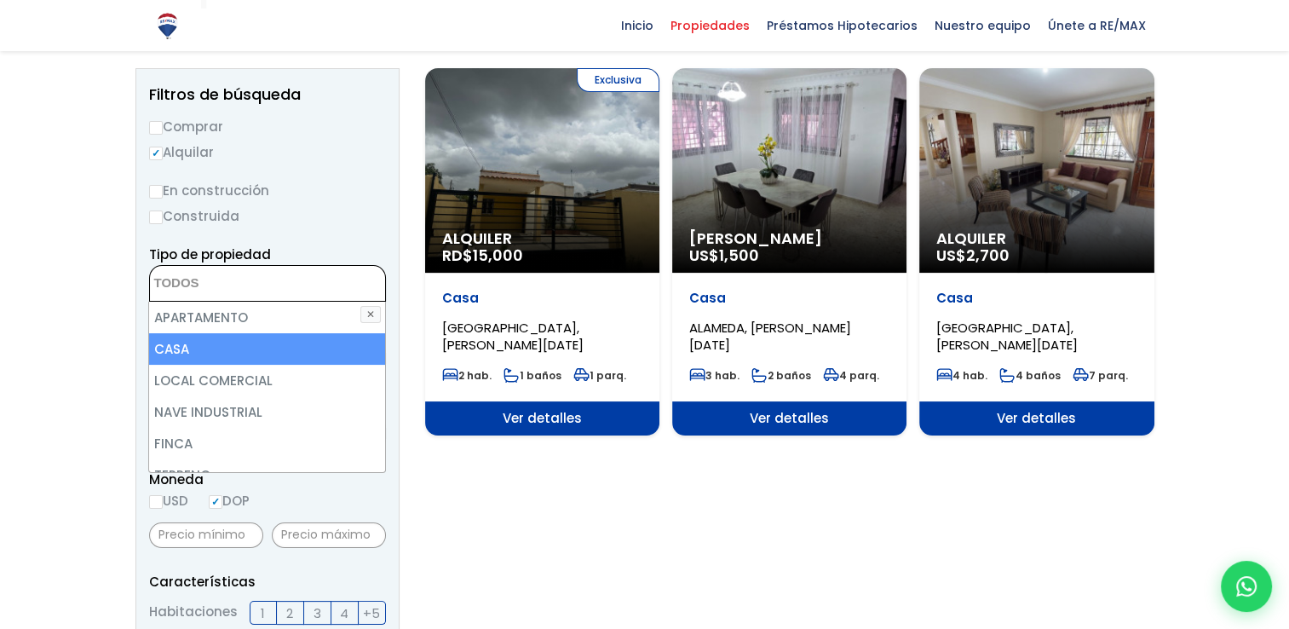
click at [168, 342] on li "CASA" at bounding box center [266, 349] width 235 height 32
select select "house"
click at [106, 316] on div at bounding box center [644, 595] width 1289 height 1360
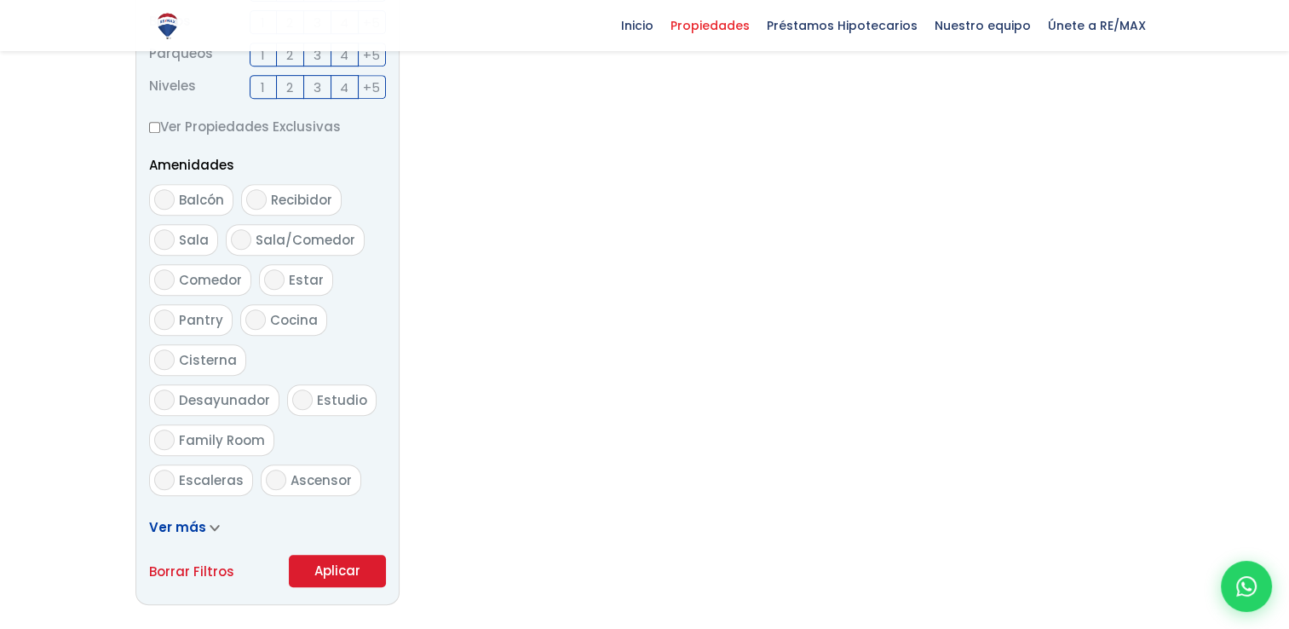
scroll to position [937, 0]
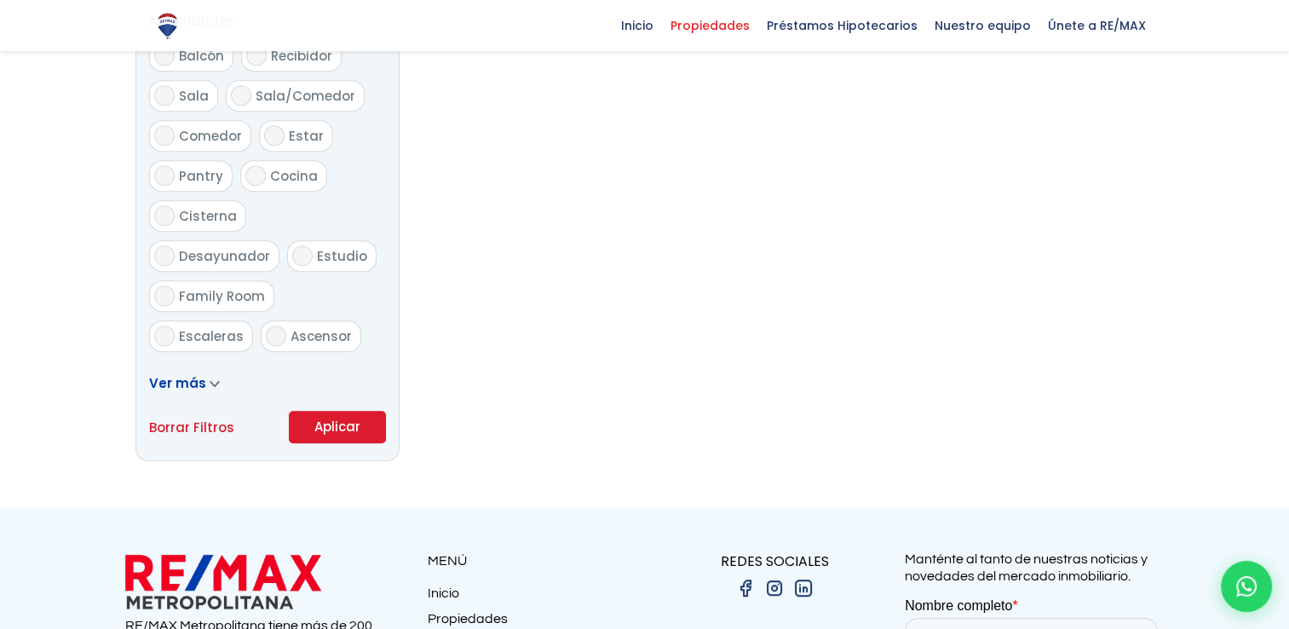
click at [316, 417] on button "Aplicar" at bounding box center [337, 427] width 97 height 32
